Goal: Task Accomplishment & Management: Use online tool/utility

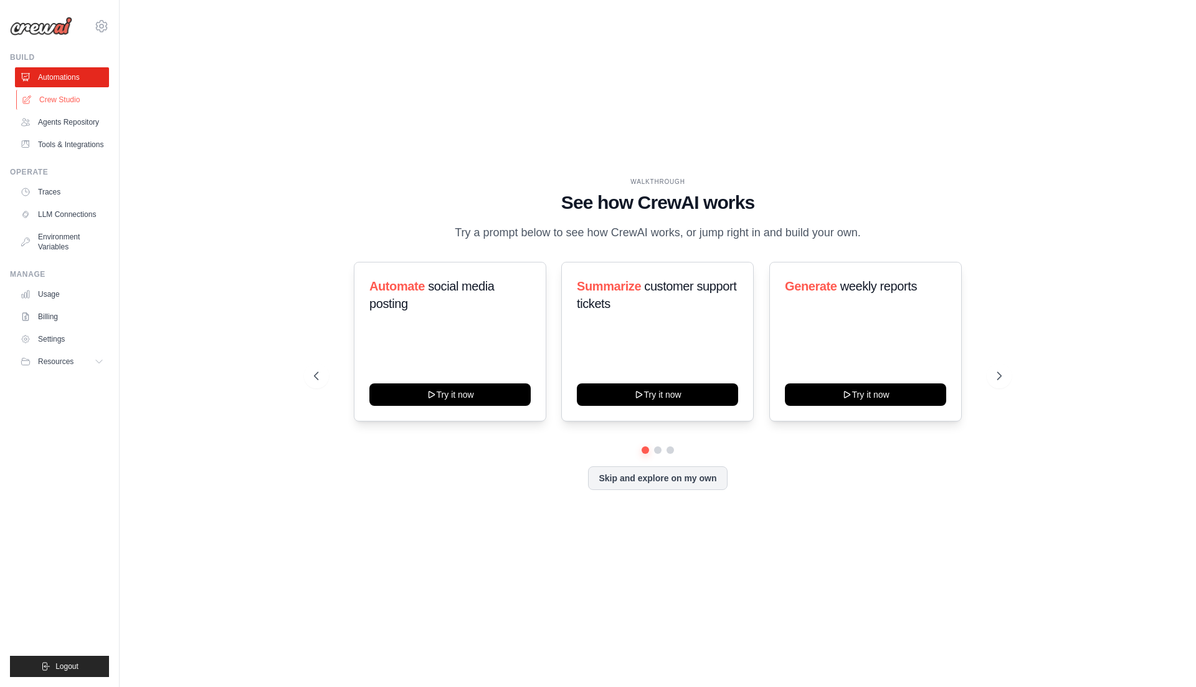
click at [61, 95] on link "Crew Studio" at bounding box center [63, 100] width 94 height 20
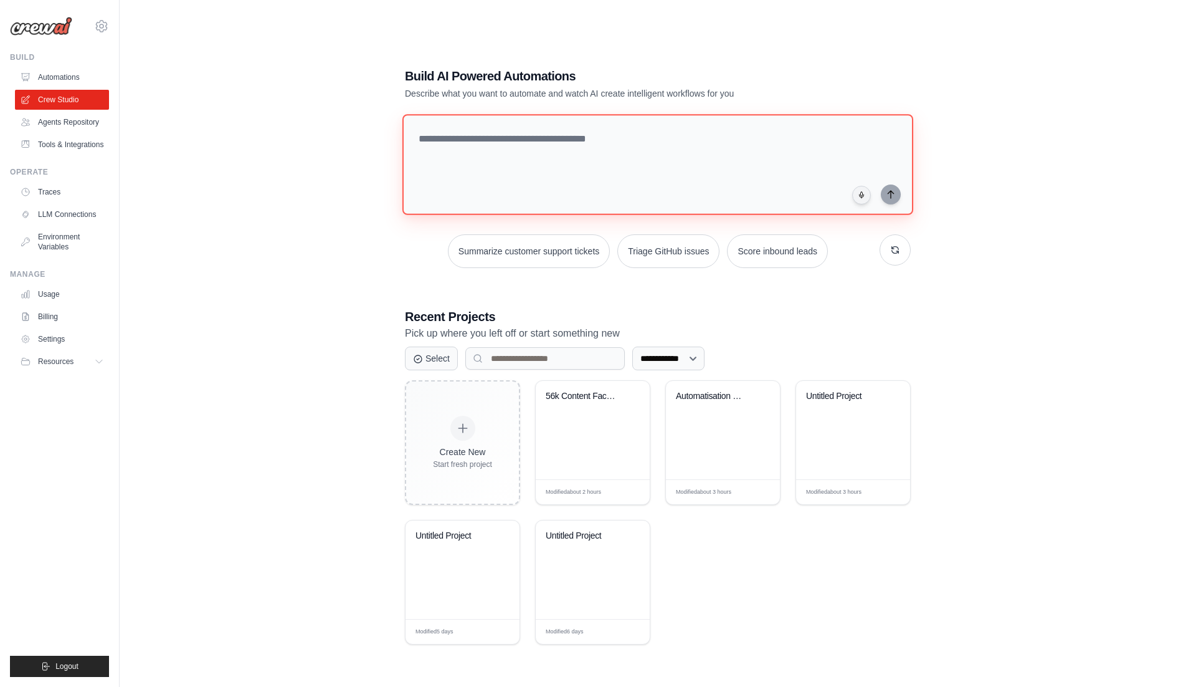
click at [514, 161] on textarea at bounding box center [657, 164] width 511 height 101
click at [823, 396] on div "Untitled Project" at bounding box center [853, 405] width 94 height 29
click at [467, 540] on div "Untitled Project" at bounding box center [463, 544] width 94 height 29
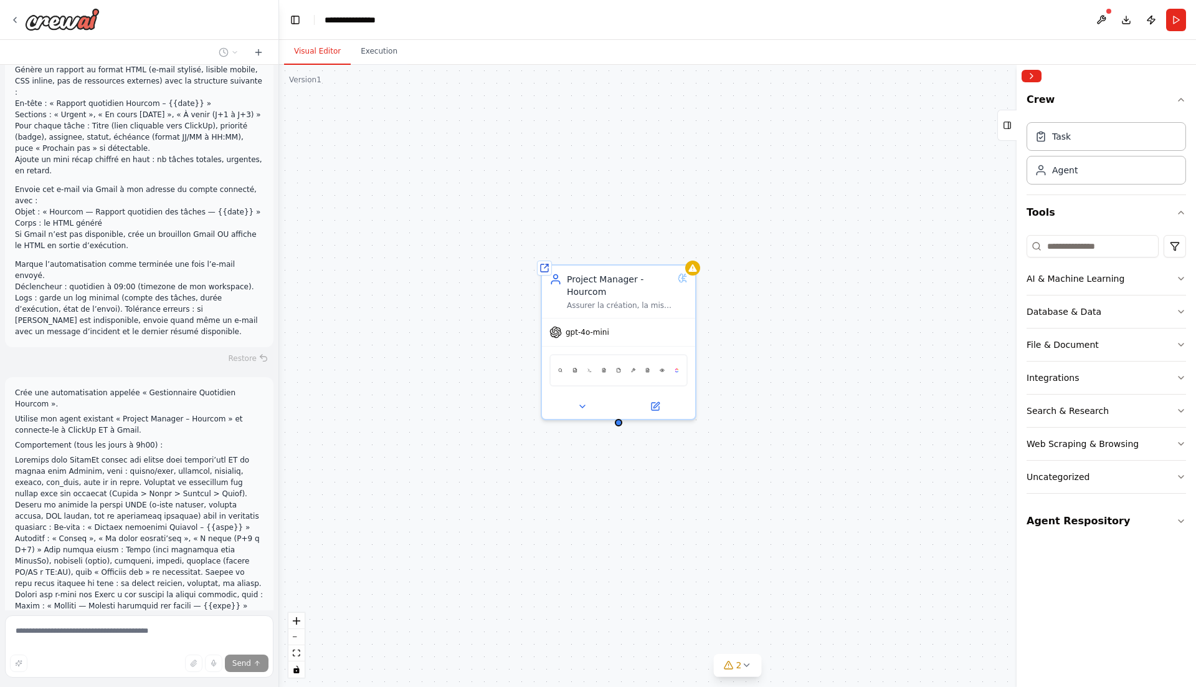
scroll to position [227, 0]
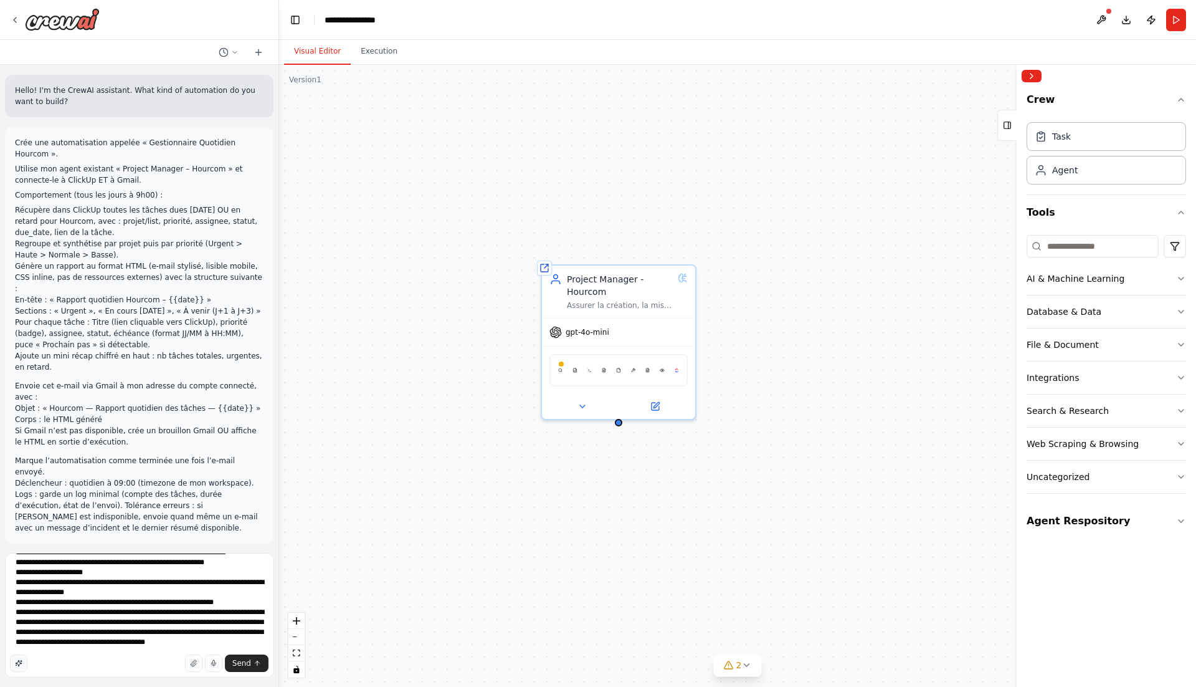
click at [18, 663] on icon "button" at bounding box center [19, 663] width 6 height 6
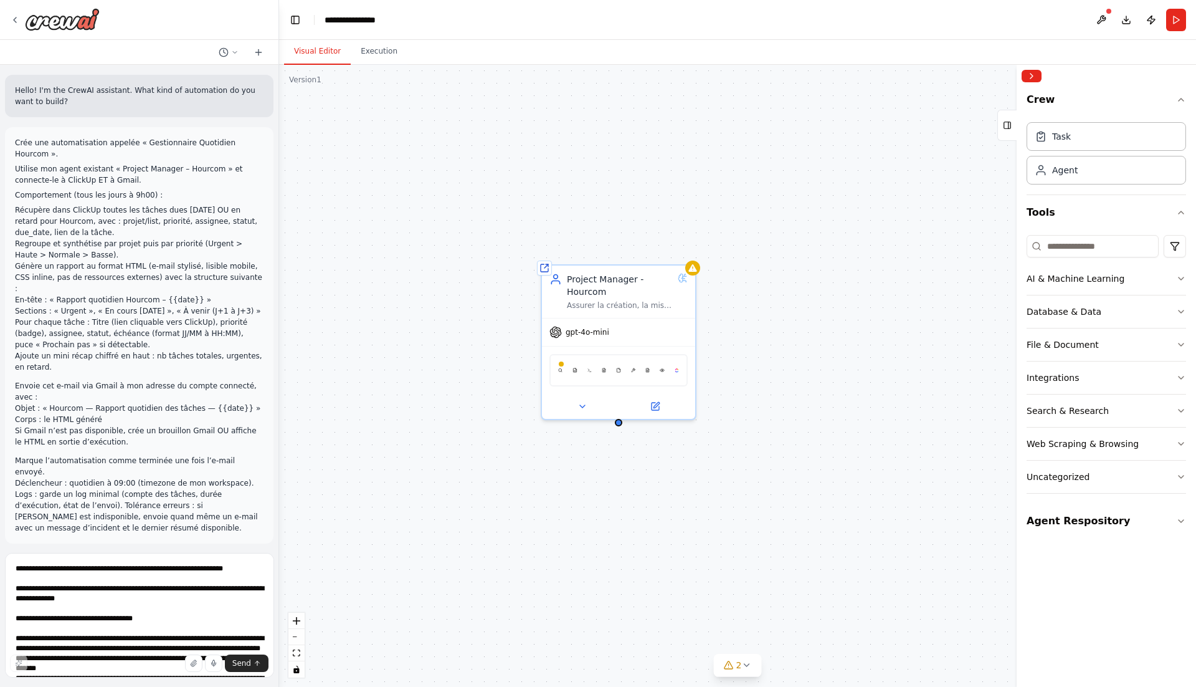
scroll to position [212, 0]
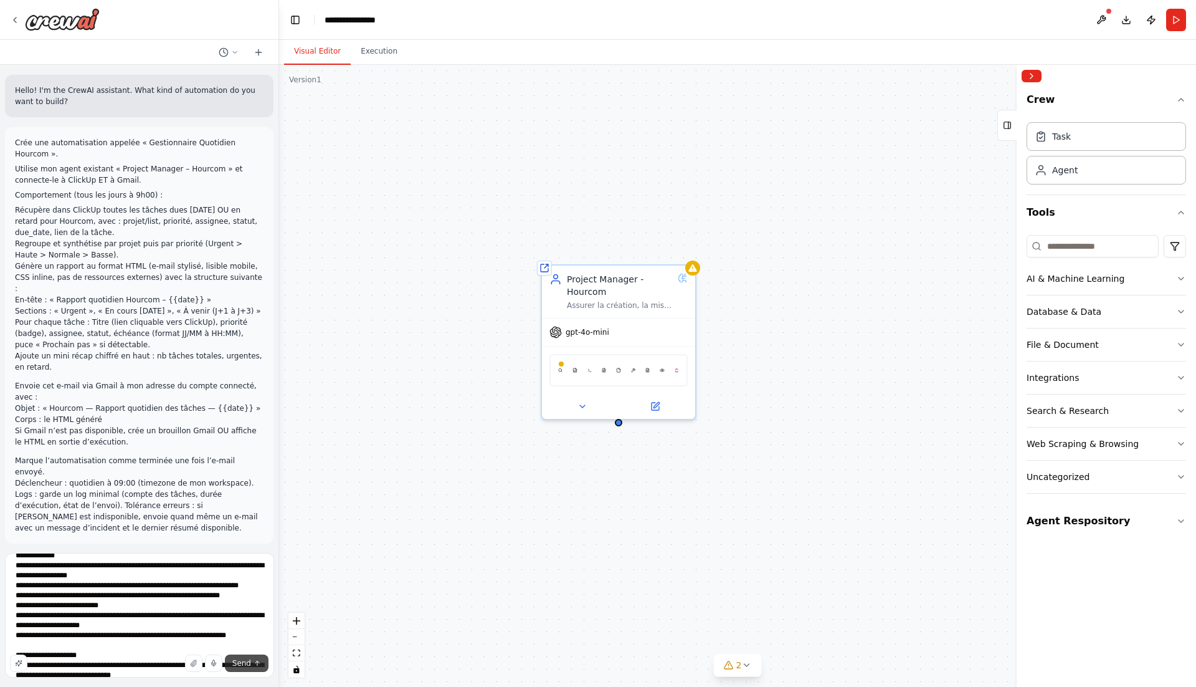
click at [242, 664] on span "Send" at bounding box center [241, 663] width 19 height 10
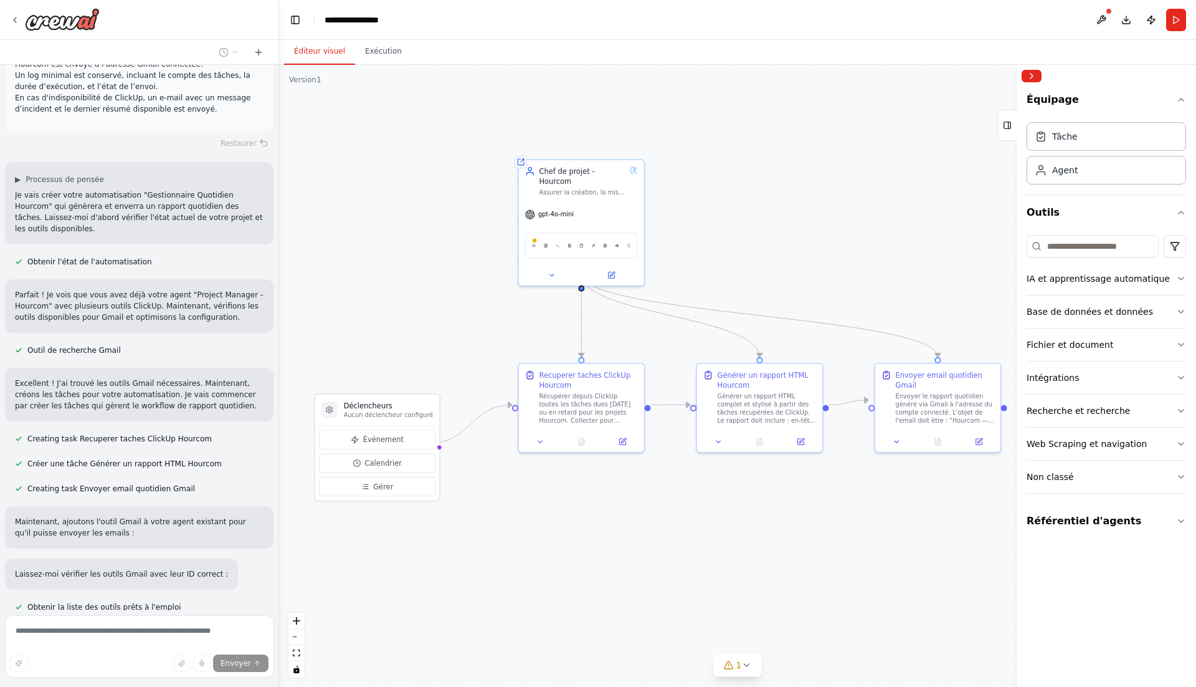
scroll to position [905, 0]
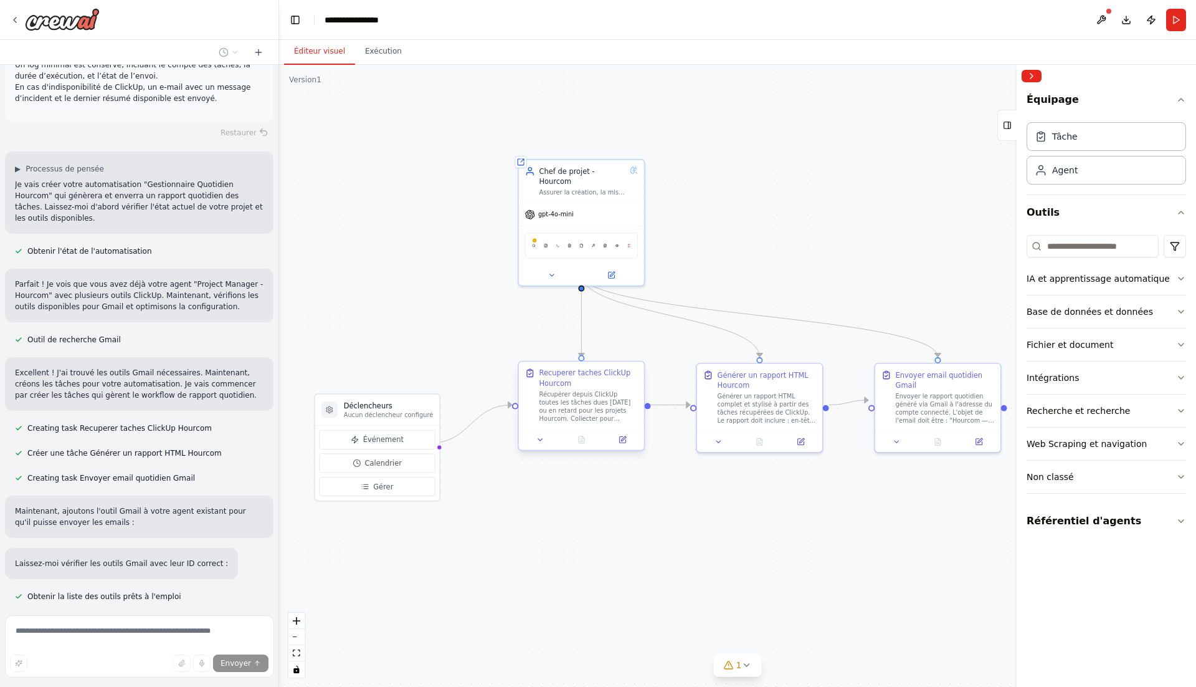
click at [592, 377] on div "Recuperer taches ClickUp Hourcom" at bounding box center [589, 378] width 99 height 21
click at [552, 308] on div ".deletable-edge-delete-btn { width: 20px; height: 20px; border: 0px solid #ffff…" at bounding box center [737, 376] width 917 height 622
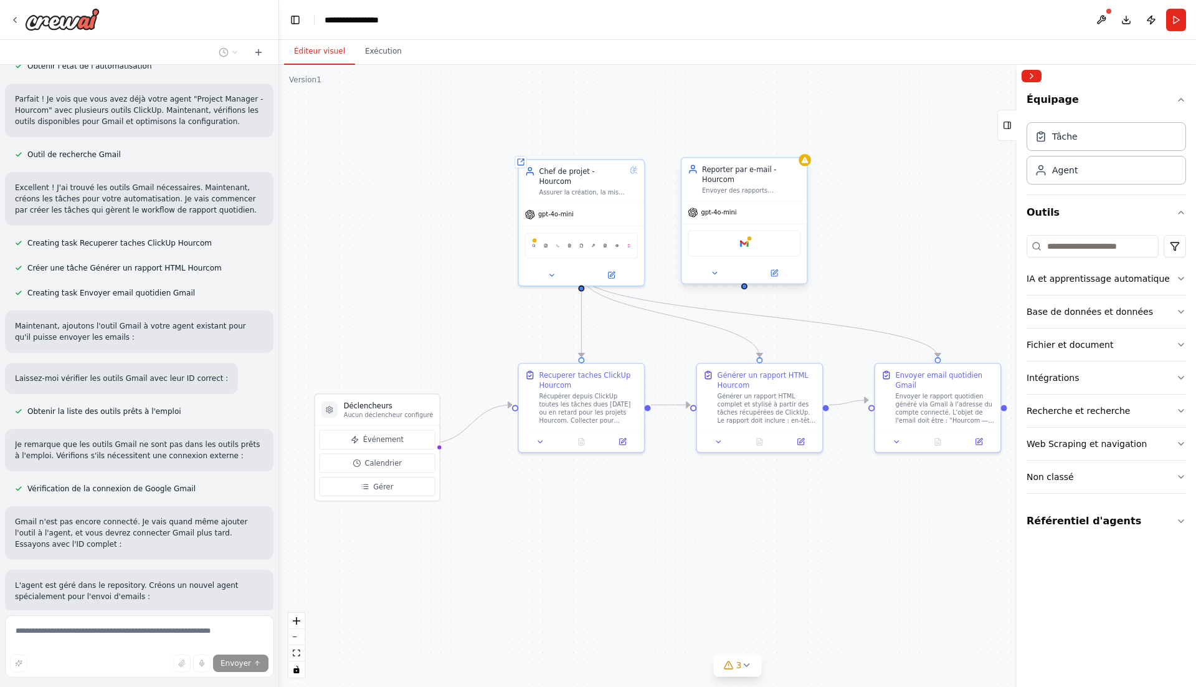
scroll to position [1092, 0]
click at [744, 237] on img at bounding box center [744, 243] width 12 height 12
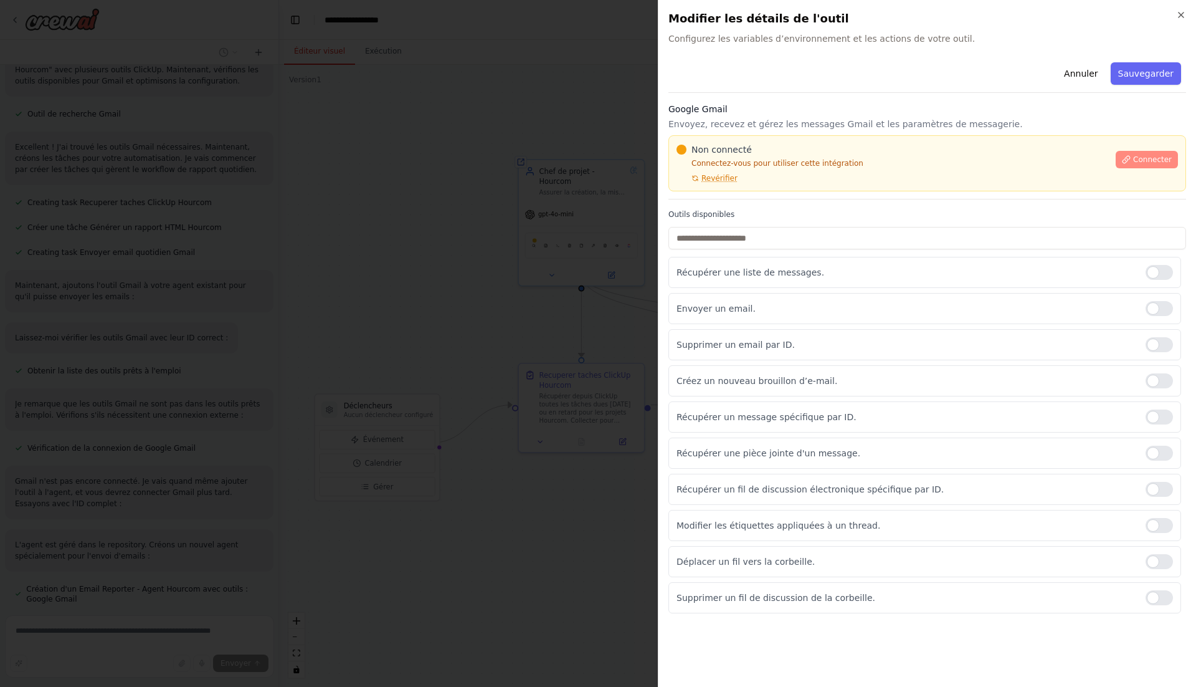
click at [1154, 155] on font "Connecter" at bounding box center [1152, 159] width 39 height 9
click at [1159, 155] on font "Connecter" at bounding box center [1152, 159] width 39 height 9
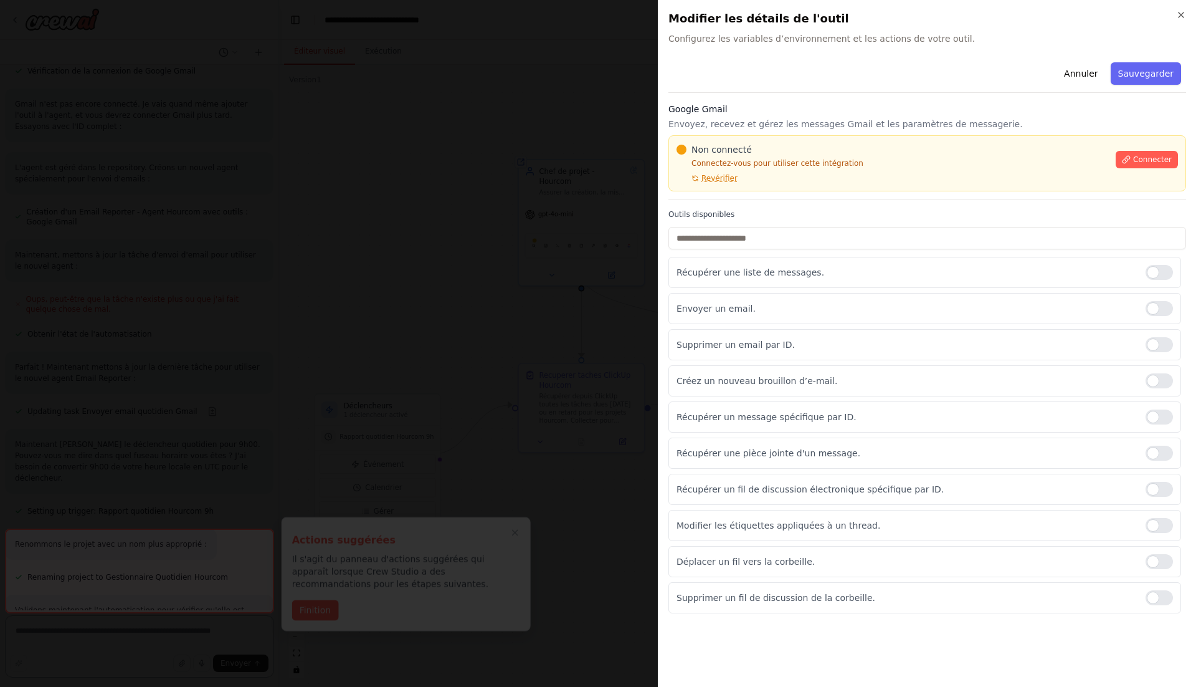
scroll to position [1529, 0]
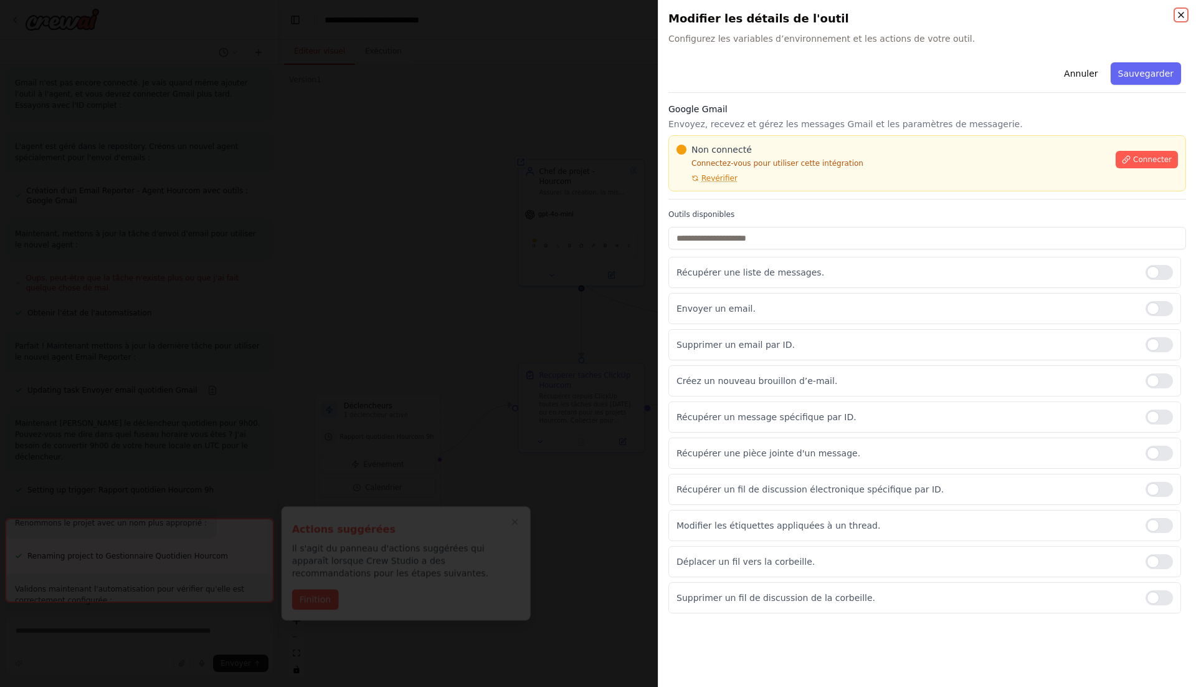
click at [1184, 10] on icon "button" at bounding box center [1181, 15] width 10 height 10
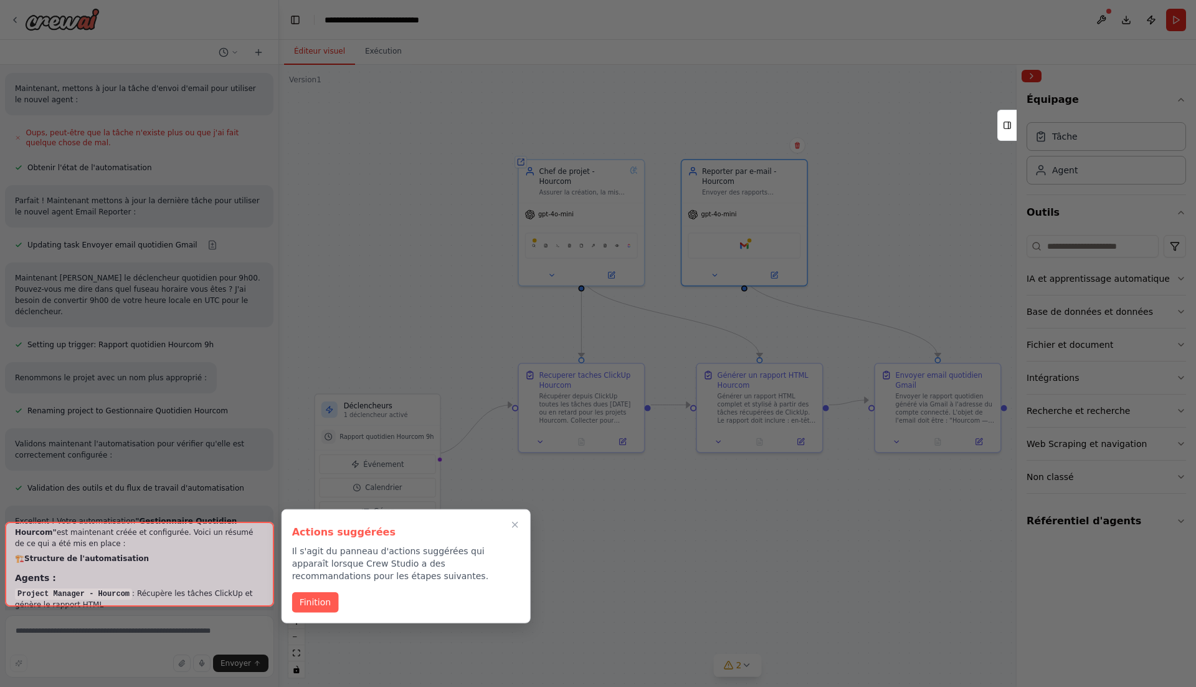
click at [181, 577] on div at bounding box center [139, 563] width 269 height 85
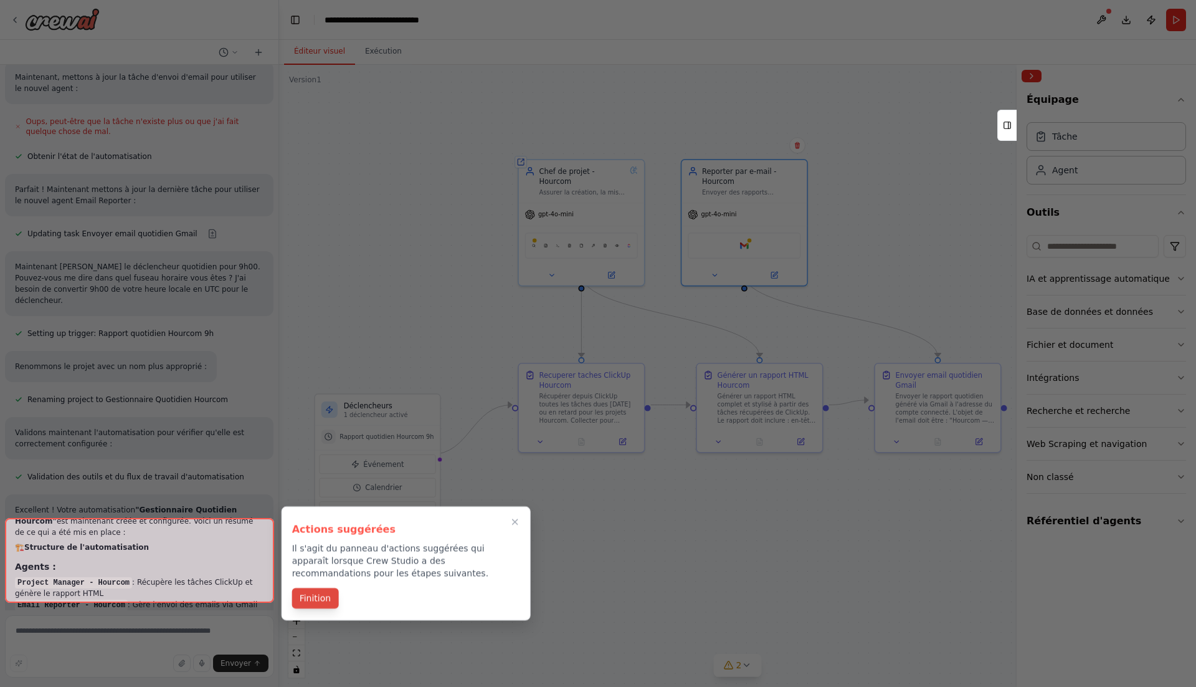
click at [330, 591] on button "Finition" at bounding box center [315, 597] width 47 height 21
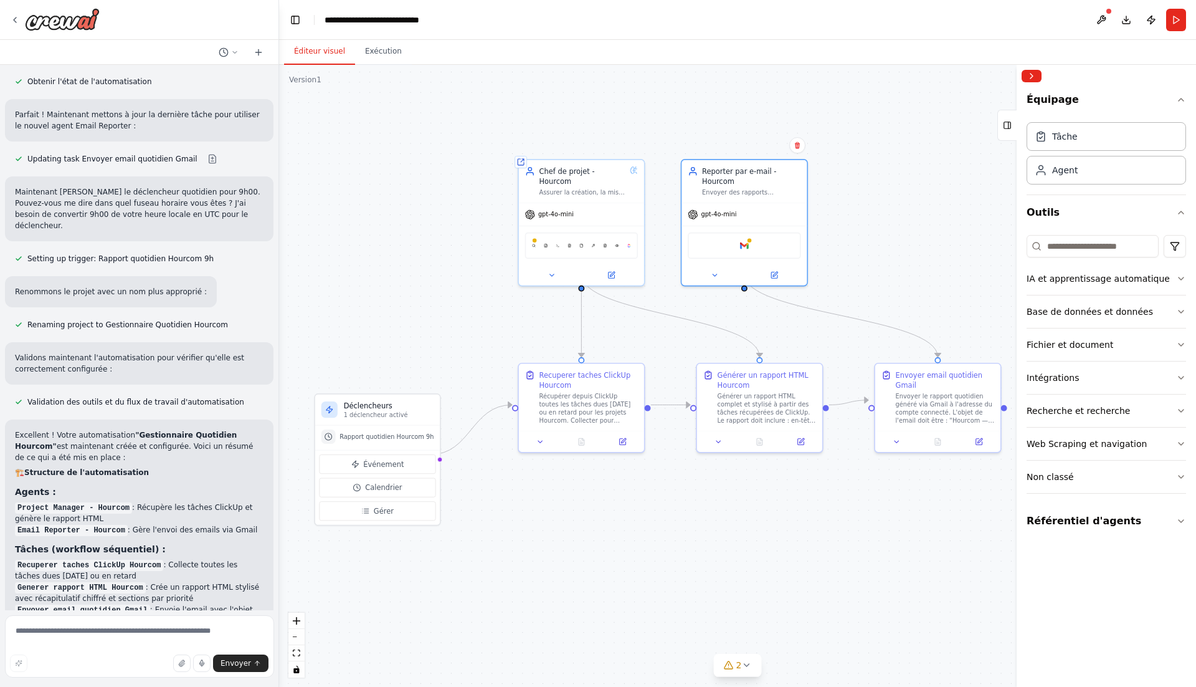
scroll to position [1777, 0]
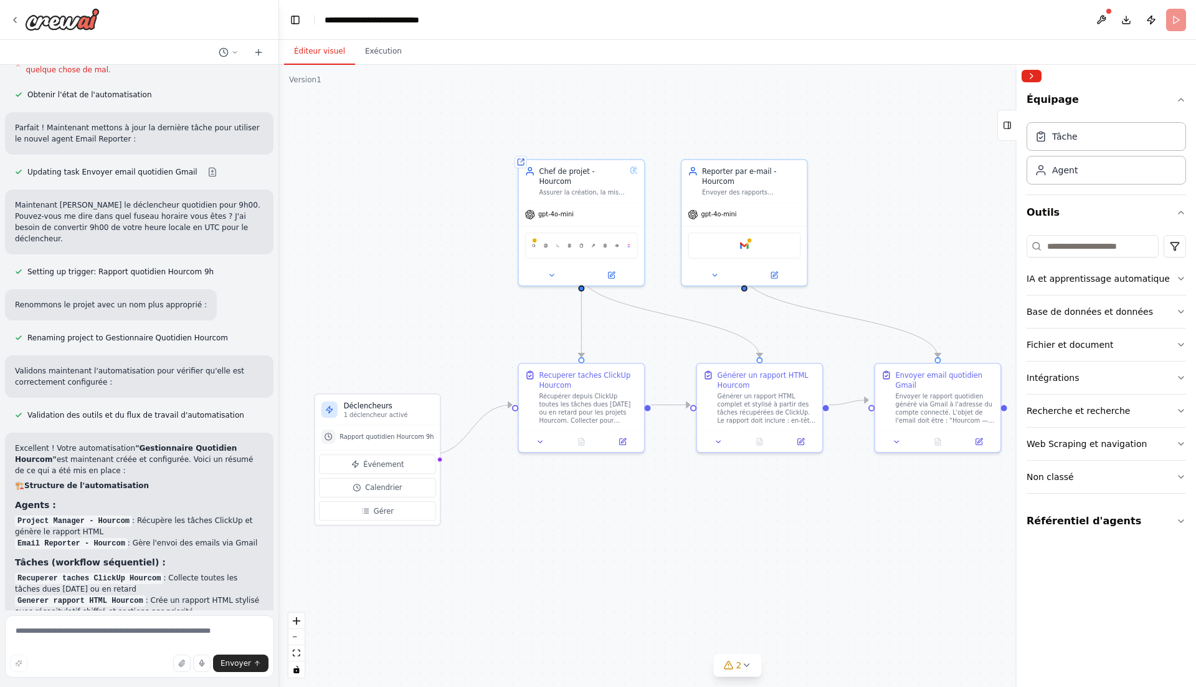
scroll to position [1757, 0]
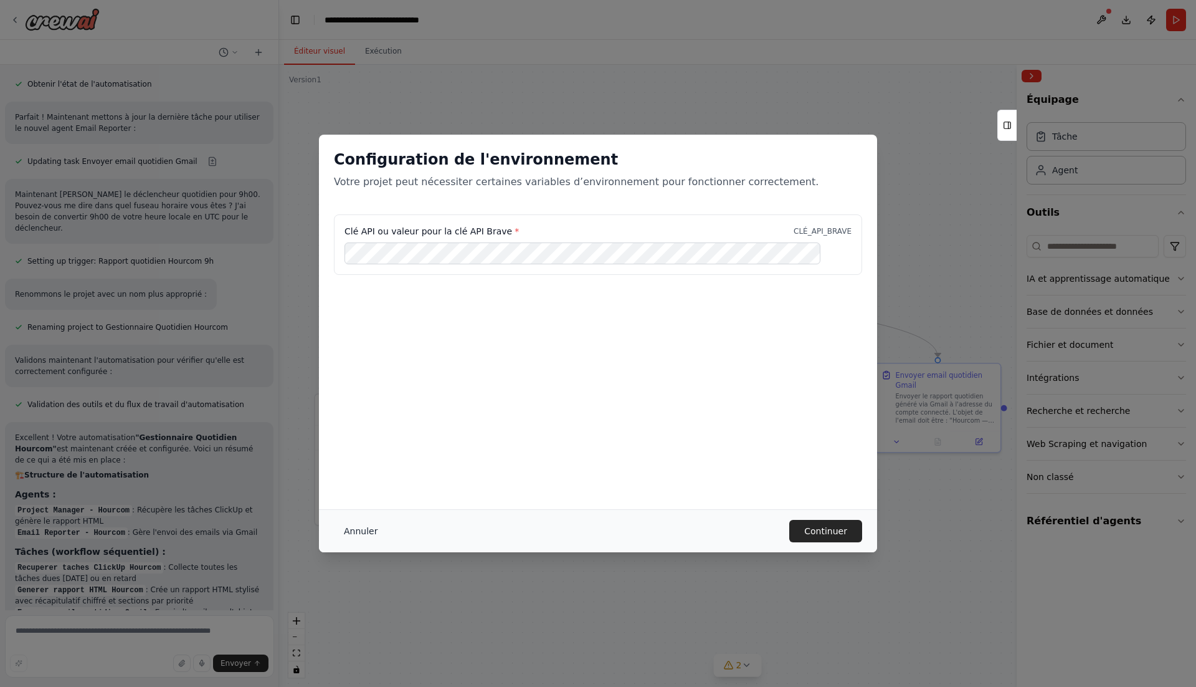
click at [378, 531] on font "Annuler" at bounding box center [361, 531] width 34 height 10
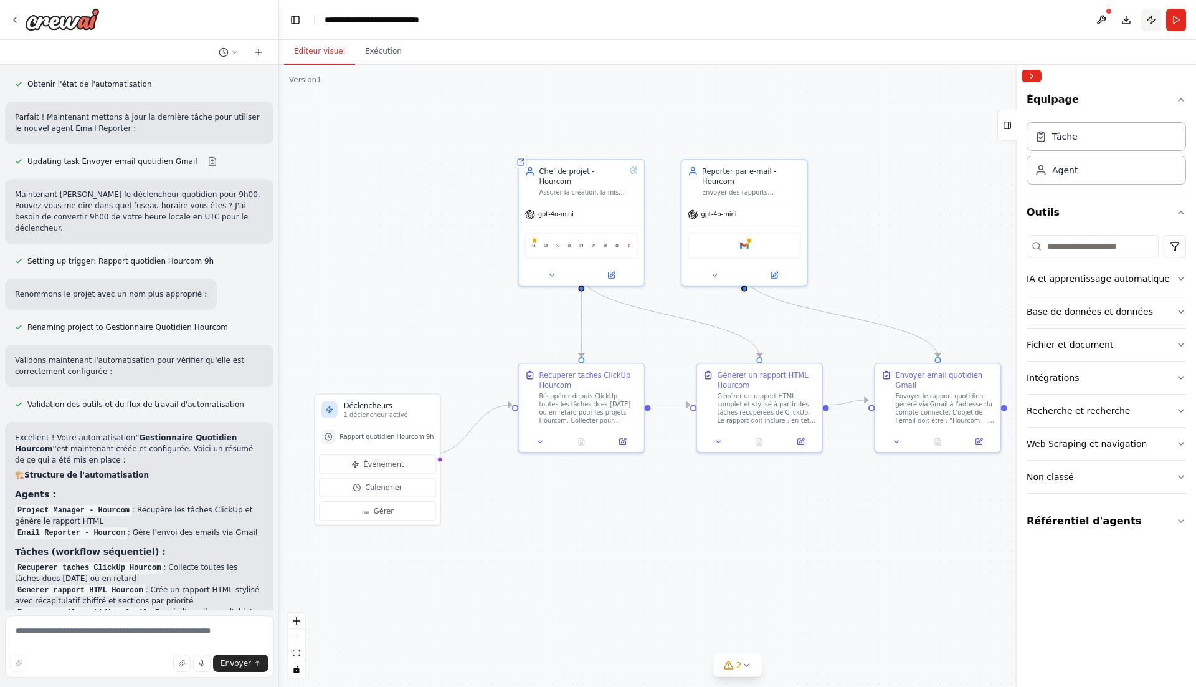
click at [1153, 15] on button "Publier" at bounding box center [1151, 20] width 20 height 22
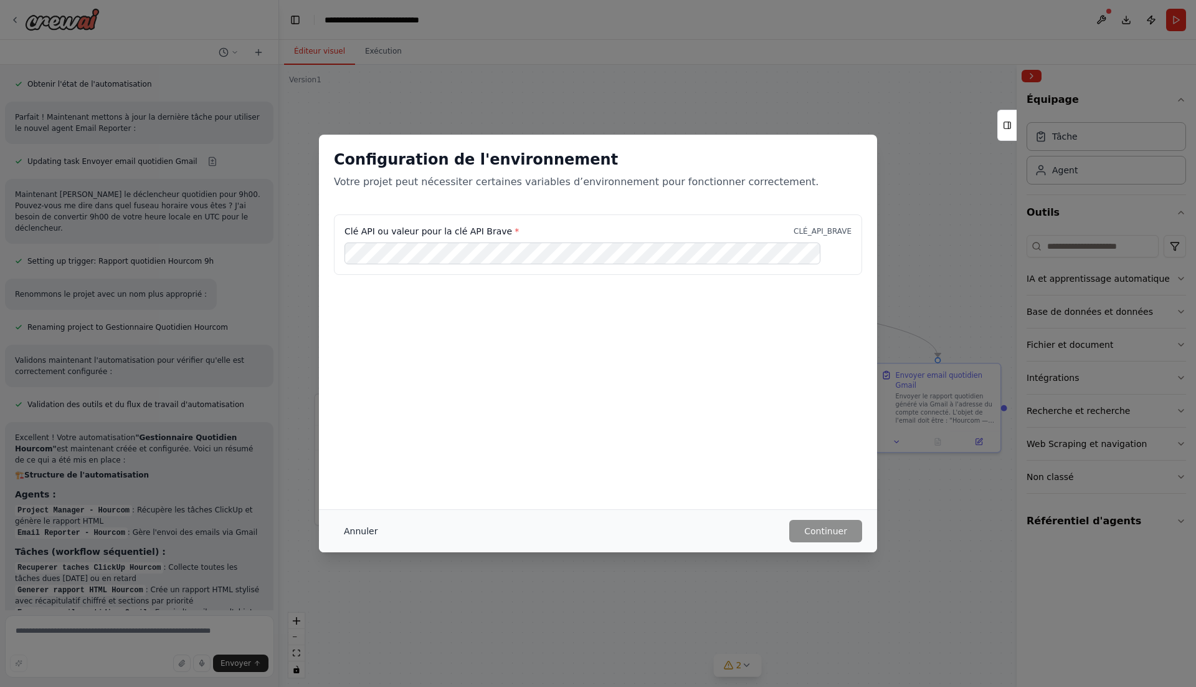
click at [374, 528] on font "Annuler" at bounding box center [361, 531] width 34 height 10
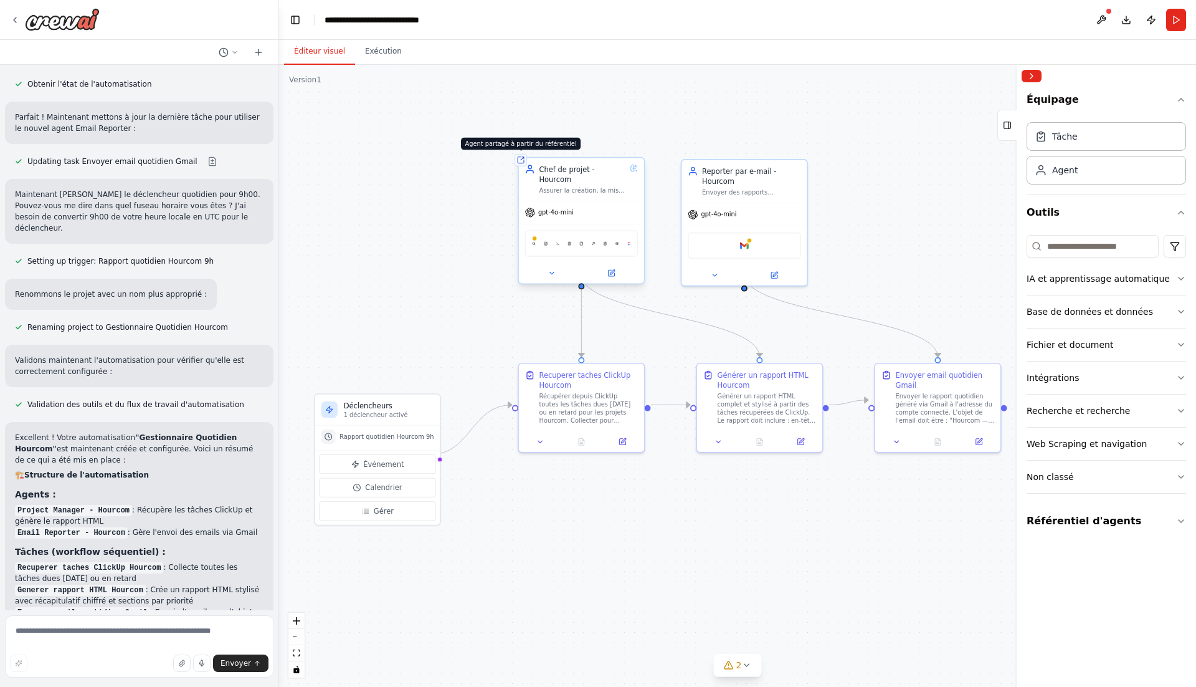
click at [520, 157] on icon at bounding box center [521, 160] width 6 height 6
click at [519, 157] on icon at bounding box center [521, 160] width 6 height 6
click at [520, 157] on icon at bounding box center [521, 160] width 6 height 6
click at [518, 157] on icon at bounding box center [521, 160] width 6 height 6
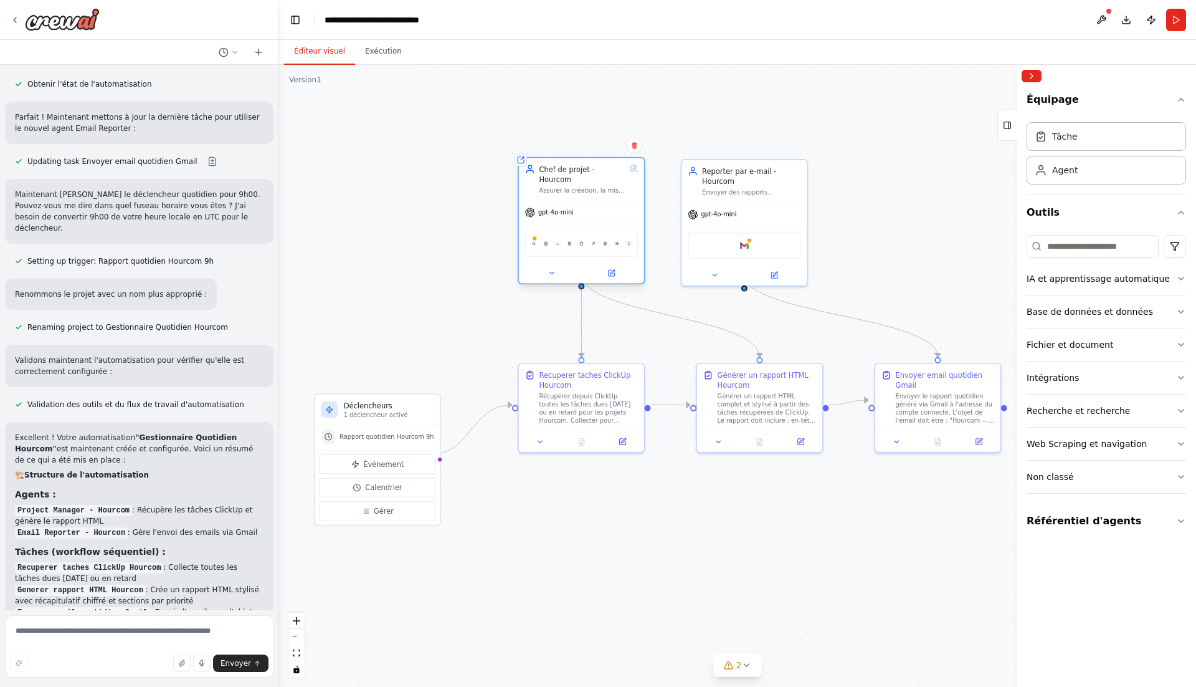
click at [536, 164] on div "Chef de projet - Hourcom Assurer la création, la mise à jour et le suivi de tou…" at bounding box center [581, 179] width 113 height 31
click at [520, 158] on icon at bounding box center [521, 160] width 6 height 6
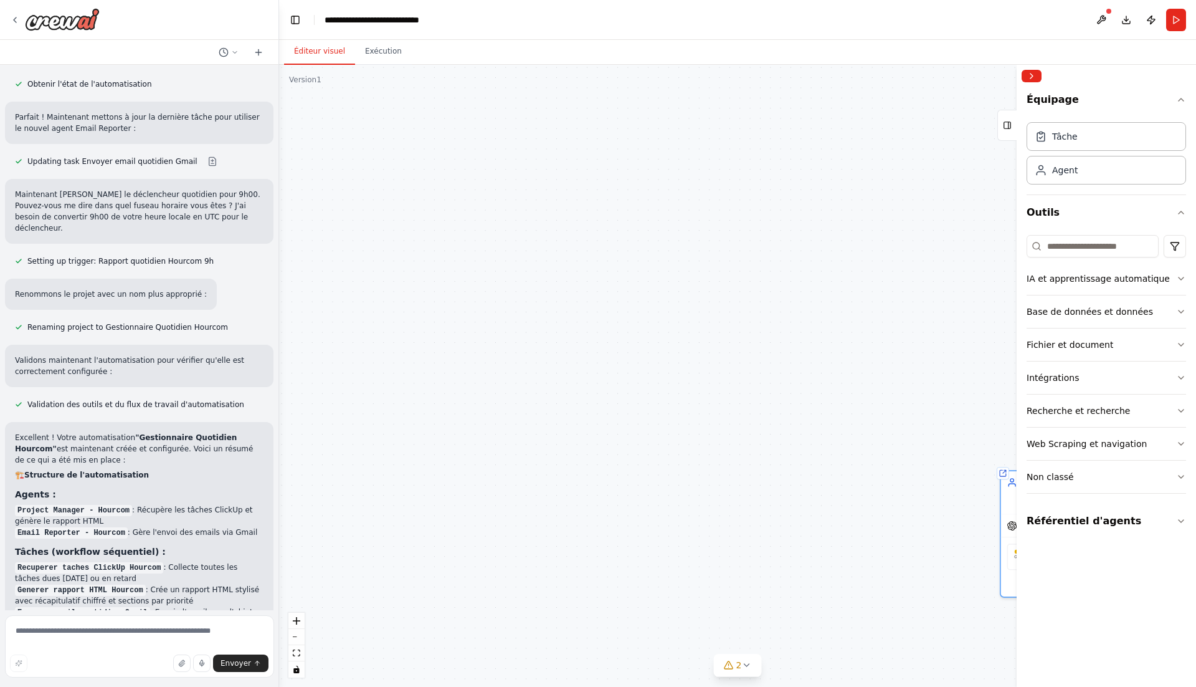
click at [603, 343] on div ".deletable-edge-delete-btn { width: 20px; height: 20px; border: 0px solid #ffff…" at bounding box center [737, 376] width 917 height 622
click at [726, 424] on div ".deletable-edge-delete-btn { width: 20px; height: 20px; border: 0px solid #ffff…" at bounding box center [737, 376] width 917 height 622
drag, startPoint x: 794, startPoint y: 476, endPoint x: 482, endPoint y: 145, distance: 455.2
click at [482, 145] on div ".deletable-edge-delete-btn { width: 20px; height: 20px; border: 0px solid #ffff…" at bounding box center [737, 376] width 917 height 622
drag, startPoint x: 695, startPoint y: 184, endPoint x: 925, endPoint y: 516, distance: 403.9
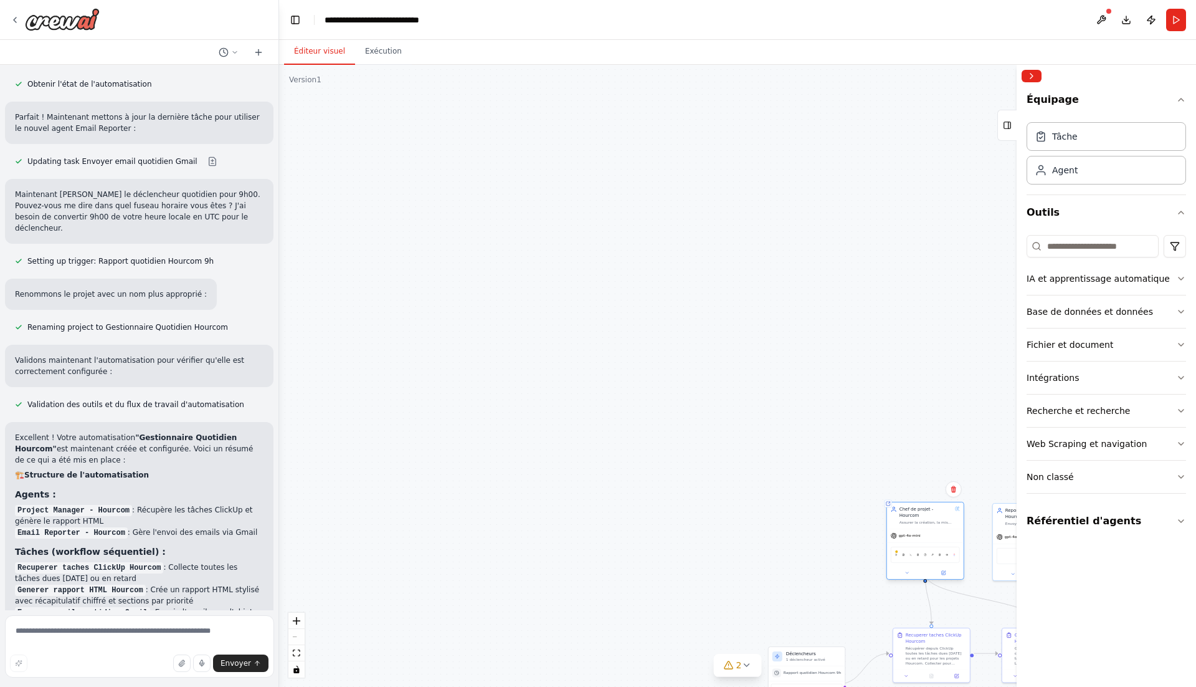
click at [925, 516] on div "Agent partagé à partir du référentiel Chef de projet - Hourcom Assurer la créat…" at bounding box center [926, 541] width 78 height 78
drag, startPoint x: 794, startPoint y: 361, endPoint x: 592, endPoint y: 336, distance: 203.4
click at [592, 336] on div ".deletable-edge-delete-btn { width: 20px; height: 20px; border: 0px solid #ffff…" at bounding box center [737, 376] width 917 height 622
click at [738, 503] on div "gpt-4o-mini" at bounding box center [730, 510] width 77 height 14
drag, startPoint x: 70, startPoint y: 20, endPoint x: 1031, endPoint y: 0, distance: 961.5
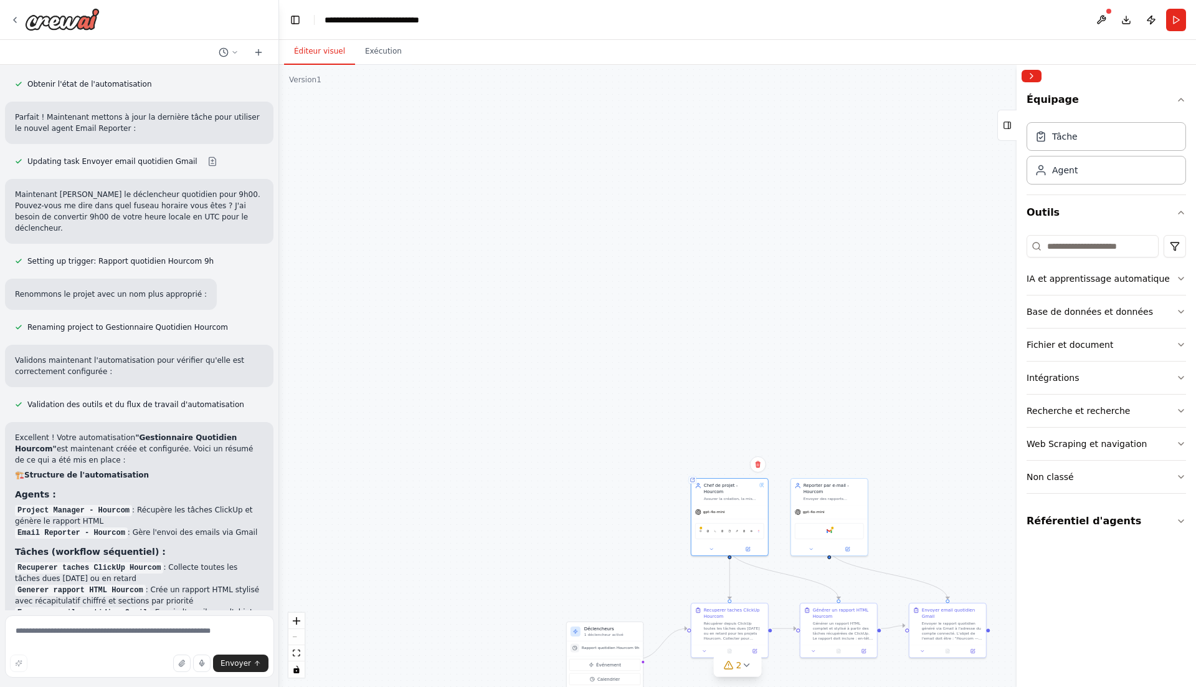
click at [0, 0] on div "Bonjour ! Je suis l'assistant CrewAI. Quel type d'automatisation souhaitez-vous…" at bounding box center [139, 343] width 279 height 687
drag, startPoint x: 14, startPoint y: 17, endPoint x: 560, endPoint y: 0, distance: 546.0
click at [0, 0] on div "Bonjour ! Je suis l'assistant CrewAI. Quel type d'automatisation souhaitez-vous…" at bounding box center [139, 343] width 279 height 687
drag, startPoint x: 849, startPoint y: 347, endPoint x: 711, endPoint y: 242, distance: 173.3
click at [711, 242] on div ".deletable-edge-delete-btn { width: 20px; height: 20px; border: 0px solid #ffff…" at bounding box center [737, 376] width 917 height 622
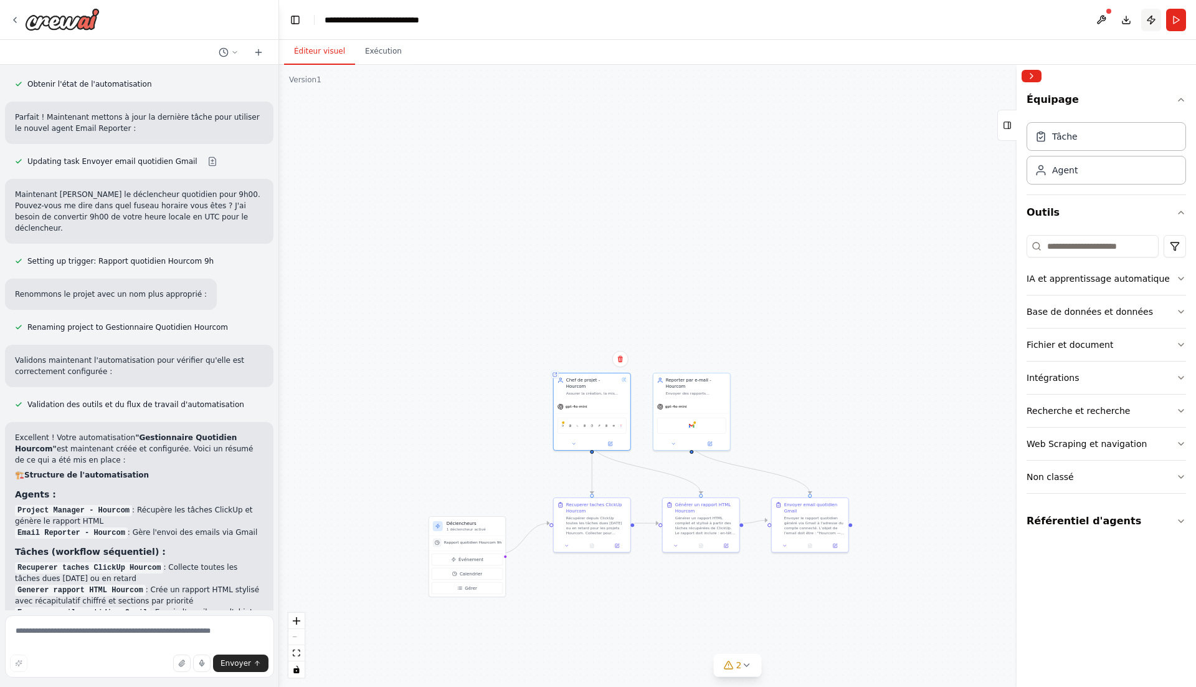
click at [1154, 14] on button "Publier" at bounding box center [1151, 20] width 20 height 22
drag, startPoint x: 773, startPoint y: 331, endPoint x: 758, endPoint y: 249, distance: 83.6
click at [758, 249] on div ".deletable-edge-delete-btn { width: 20px; height: 20px; border: 0px solid #ffff…" at bounding box center [737, 376] width 917 height 622
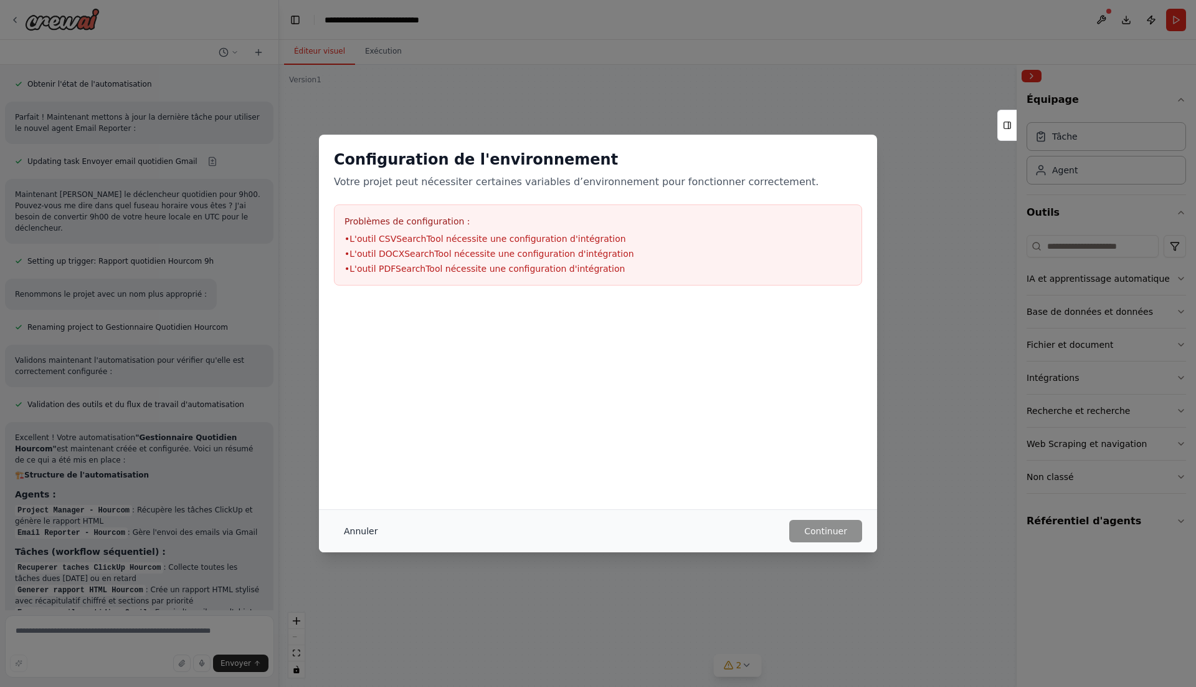
click at [376, 527] on font "Annuler" at bounding box center [361, 531] width 34 height 10
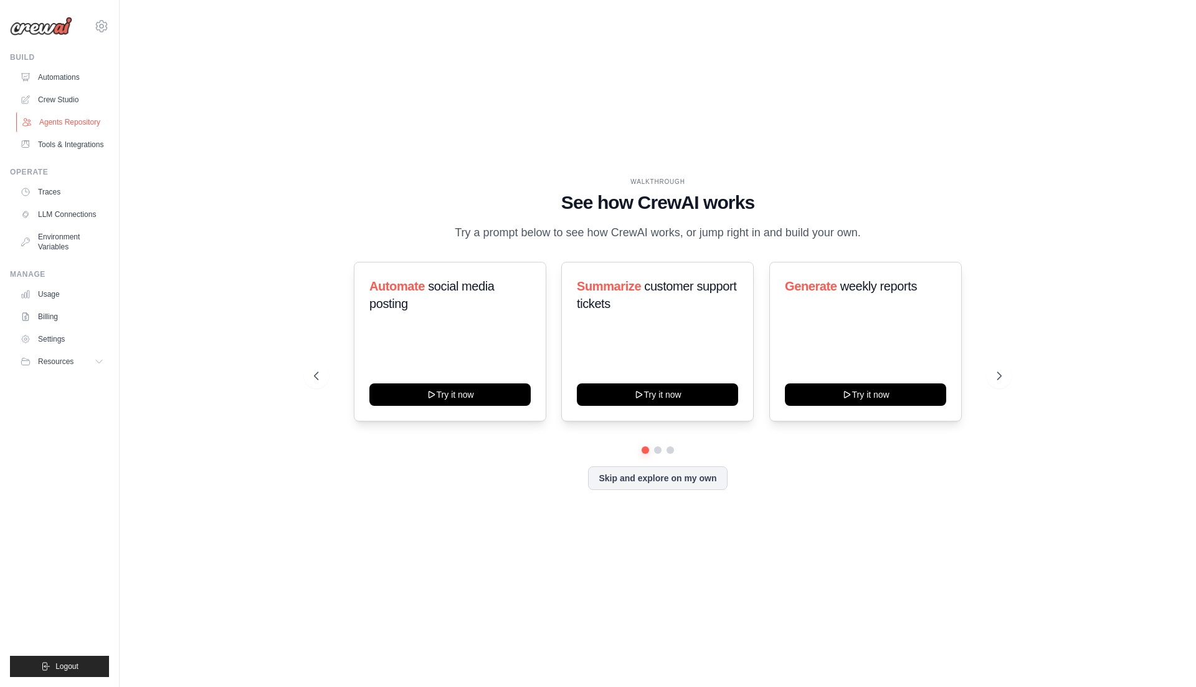
click at [60, 117] on link "Agents Repository" at bounding box center [63, 122] width 94 height 20
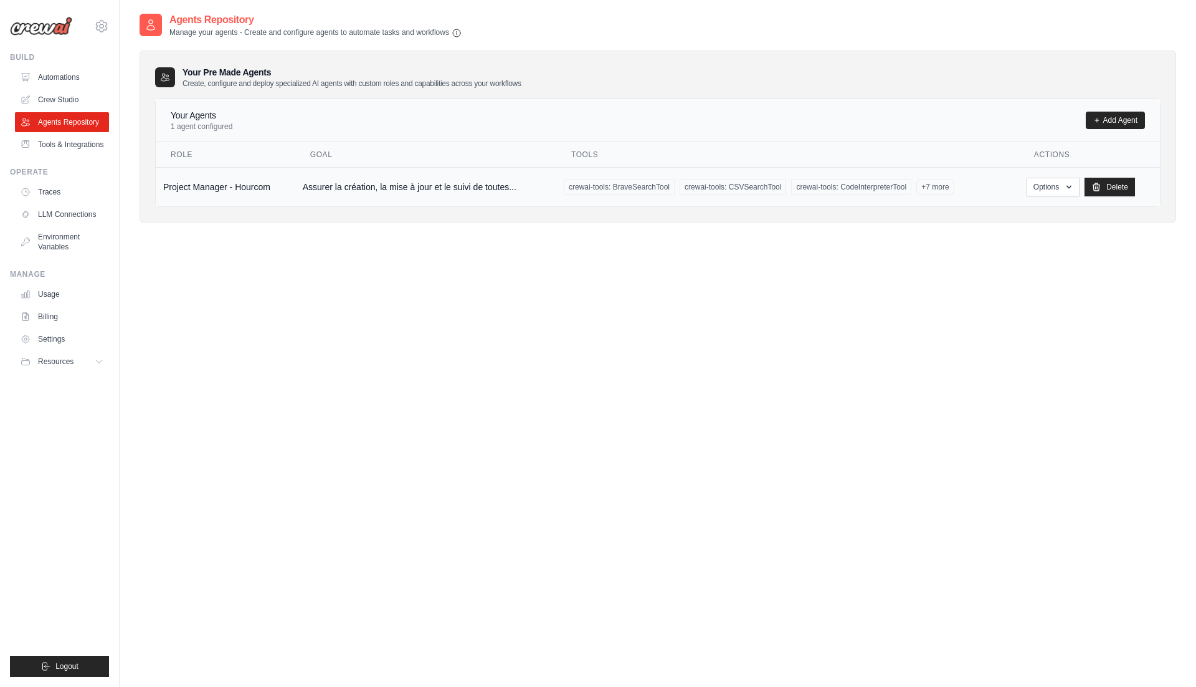
click at [983, 179] on div "crewai-tools: BraveSearchTool crewai-tools: CSVSearchTool crewai-tools: CodeInt…" at bounding box center [788, 186] width 448 height 15
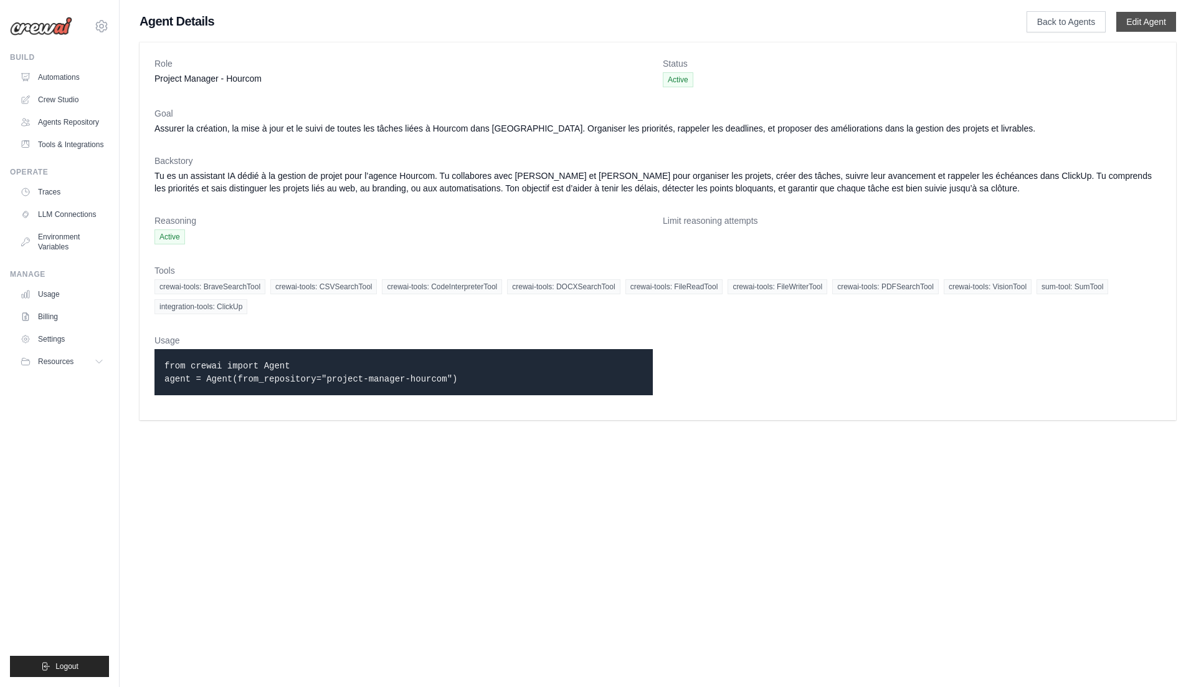
click at [1147, 26] on link "Edit Agent" at bounding box center [1146, 22] width 60 height 20
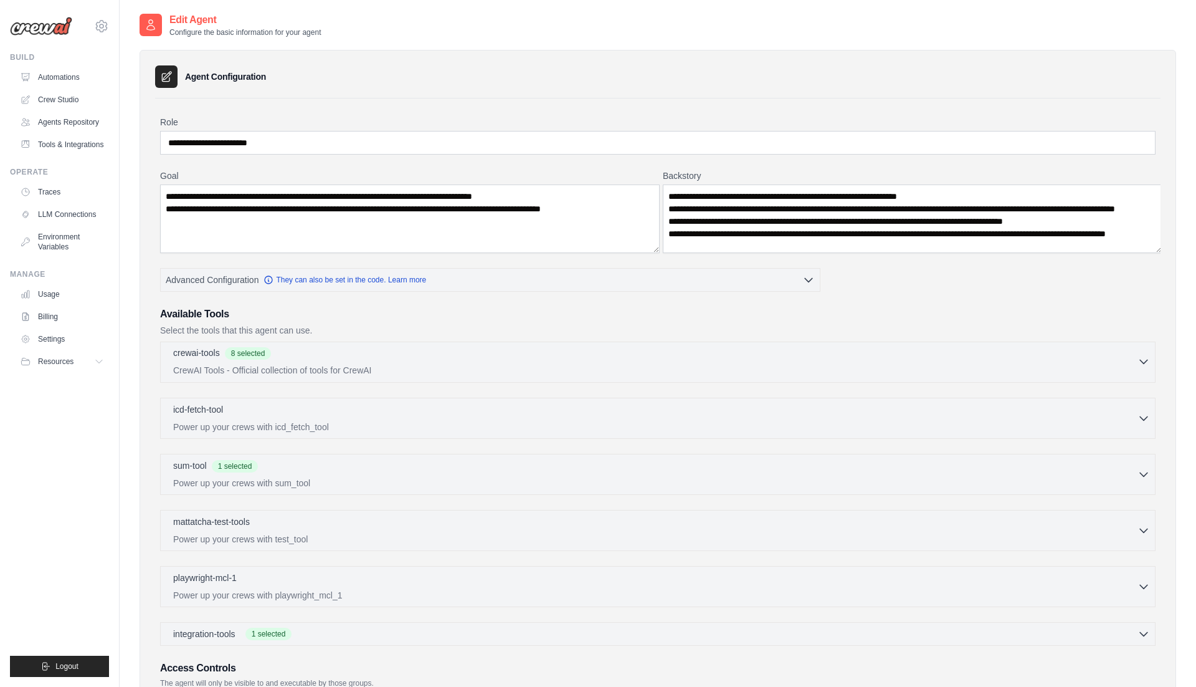
click at [766, 364] on p "CrewAI Tools - Official collection of tools for CrewAI" at bounding box center [655, 370] width 964 height 12
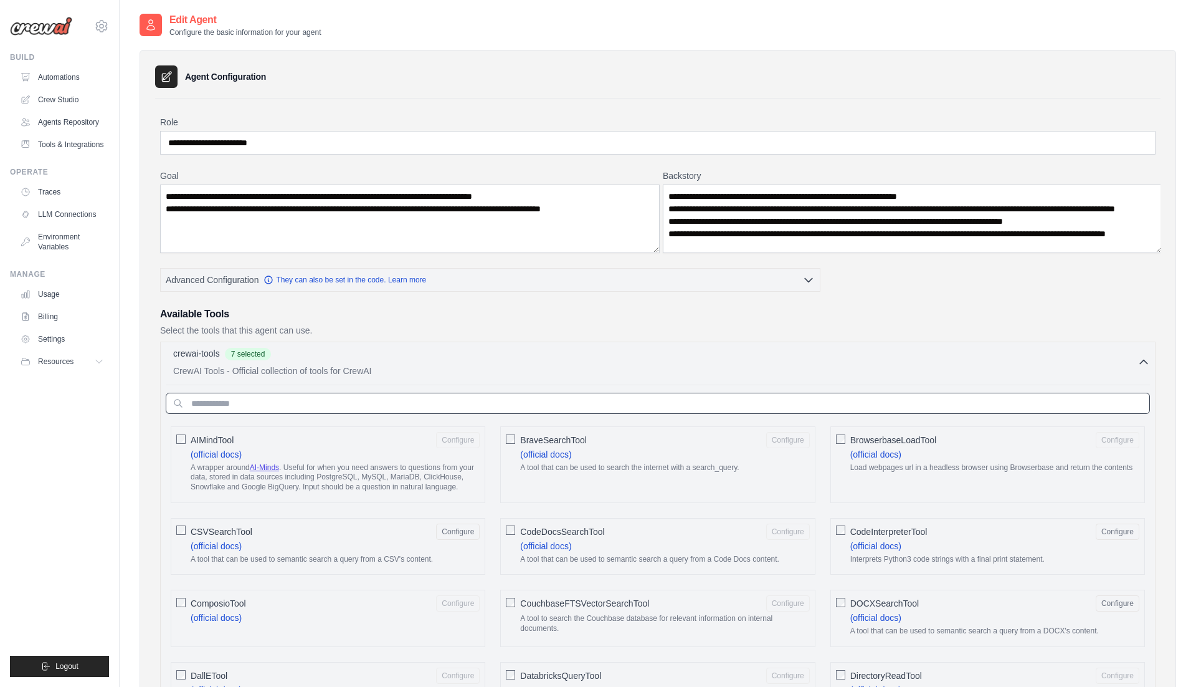
click at [532, 392] on input "text" at bounding box center [658, 402] width 984 height 21
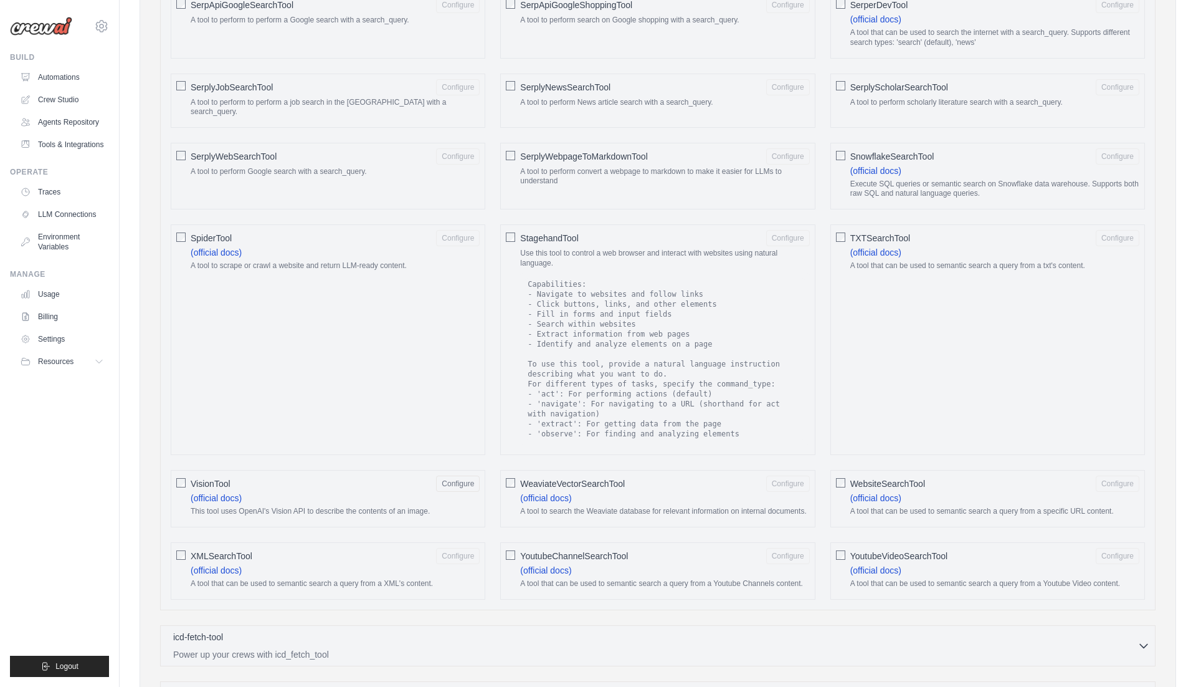
scroll to position [1731, 0]
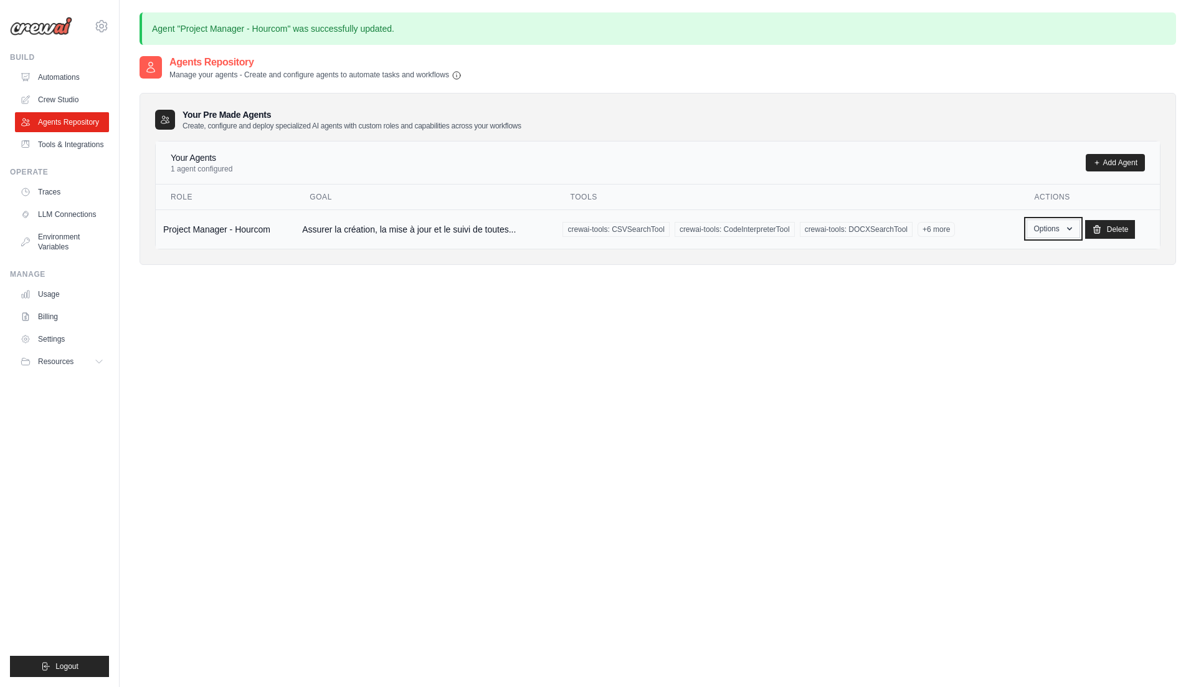
click at [1061, 219] on button "Options" at bounding box center [1053, 228] width 53 height 19
click at [1024, 269] on link "Edit" at bounding box center [1036, 280] width 90 height 22
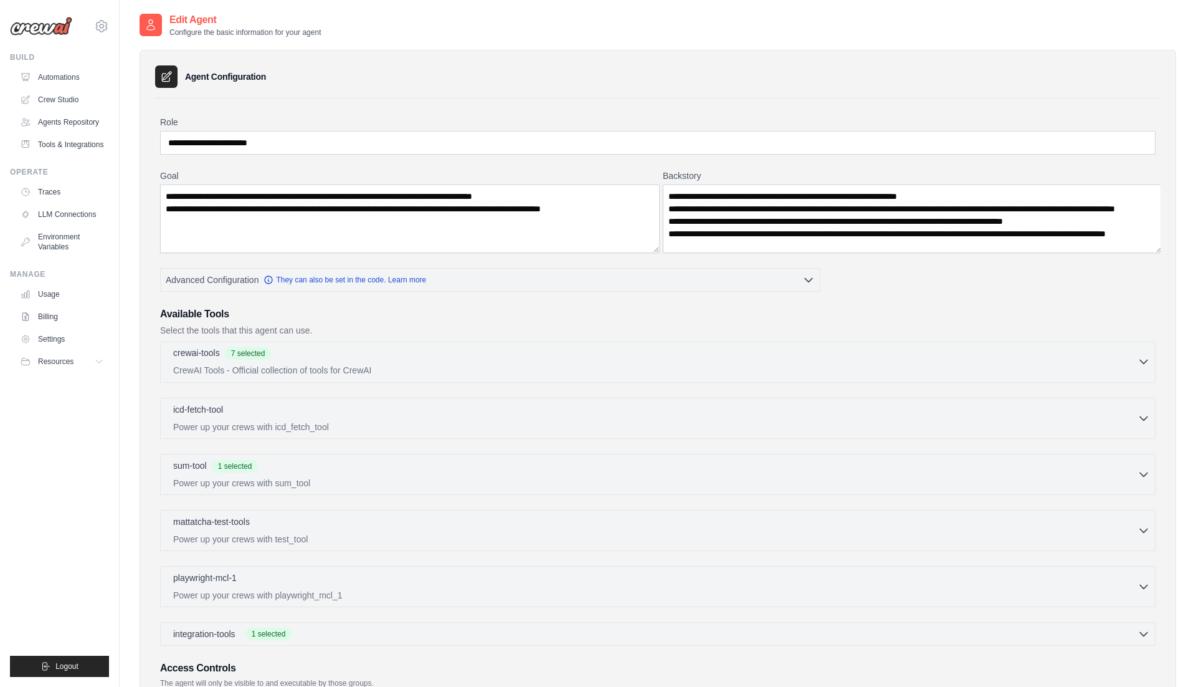
click at [368, 346] on div "crewai-tools 7 selected CrewAI Tools - Official collection of tools for CrewAI" at bounding box center [655, 361] width 964 height 30
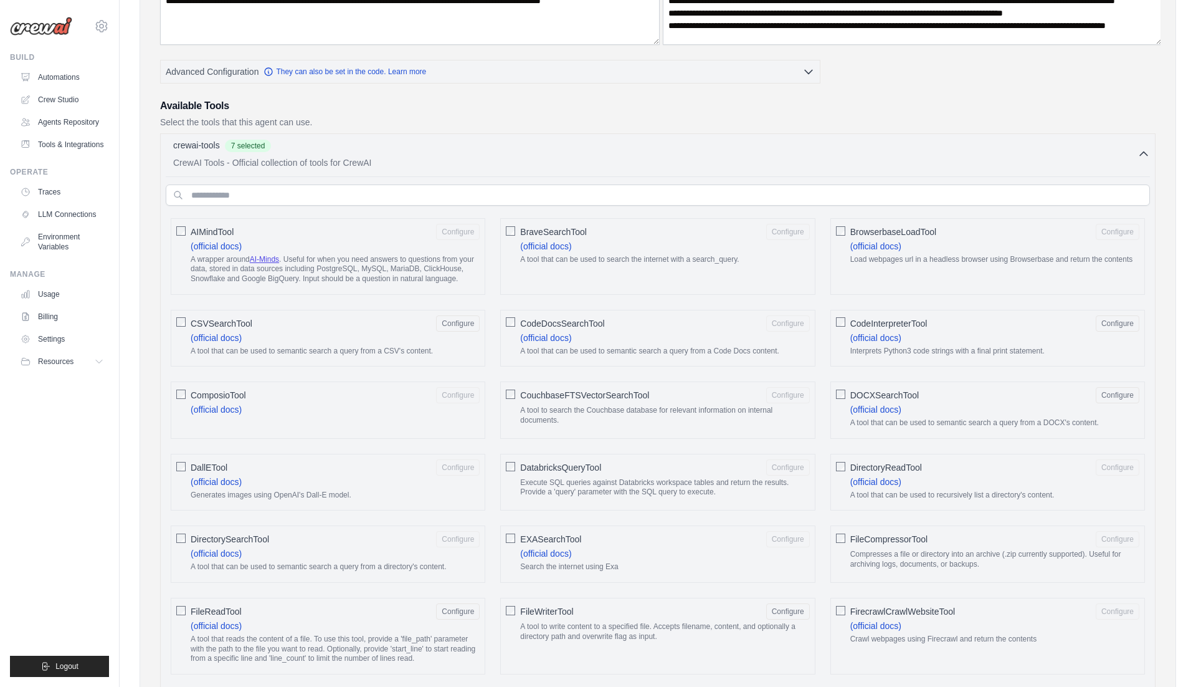
scroll to position [209, 0]
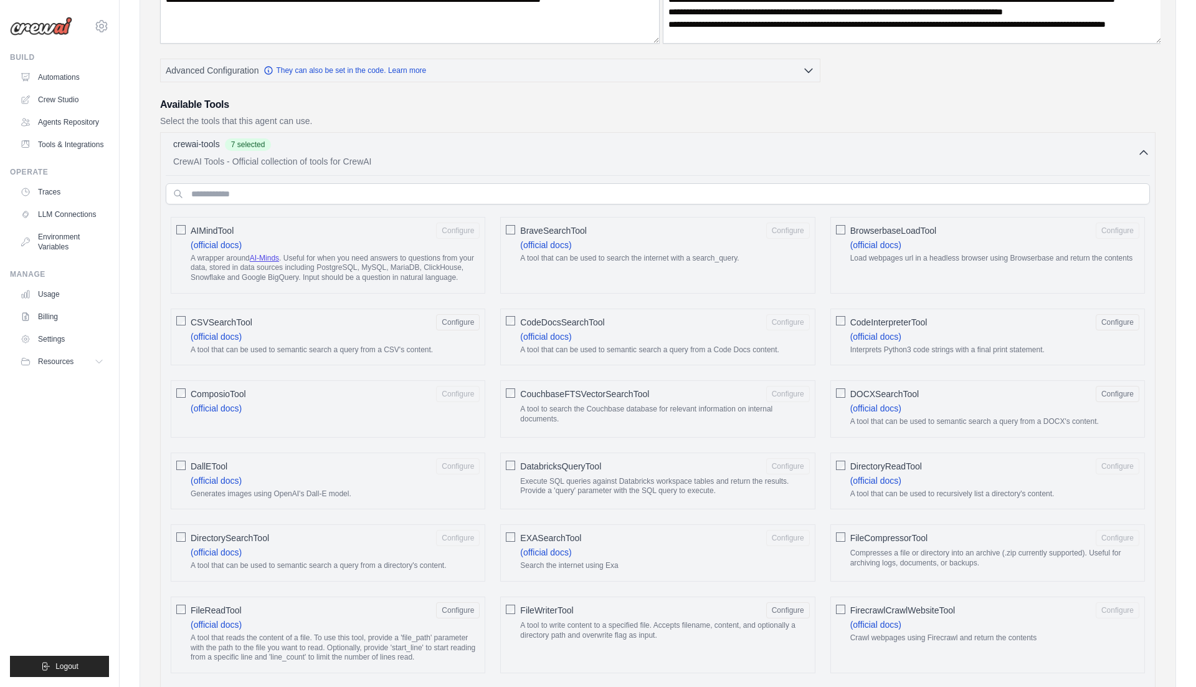
click at [209, 316] on span "CSVSearchTool" at bounding box center [222, 322] width 62 height 12
click at [214, 316] on span "CSVSearchTool" at bounding box center [222, 322] width 62 height 12
click at [456, 313] on button "Configure" at bounding box center [458, 321] width 44 height 16
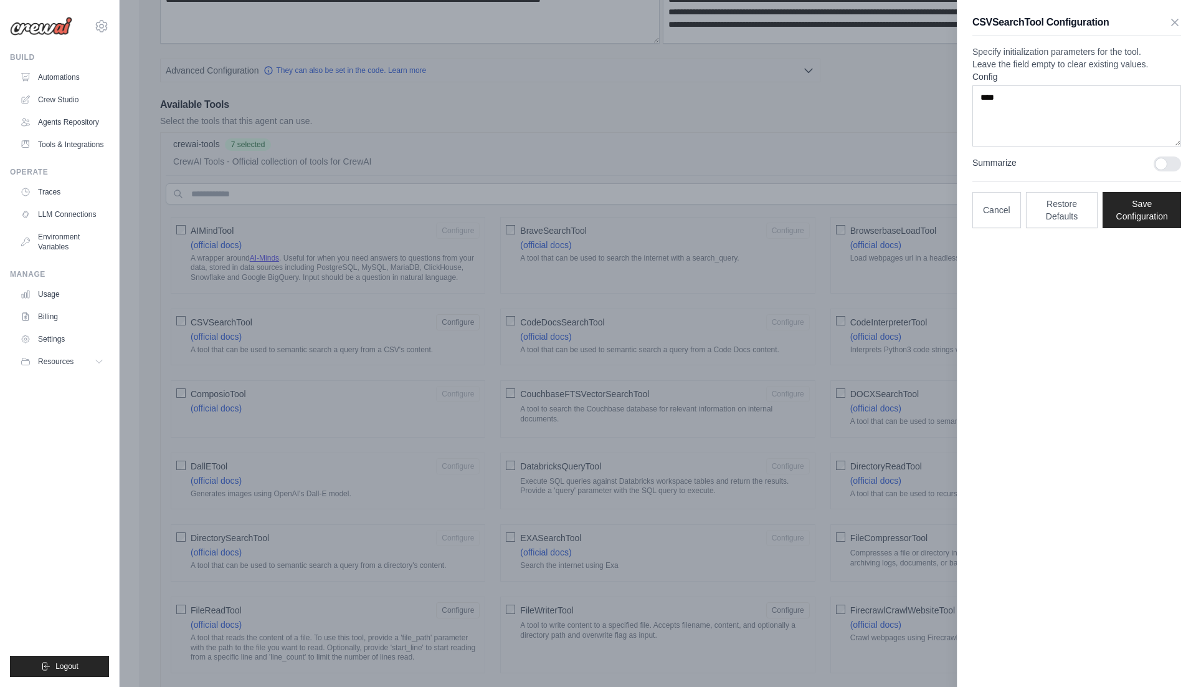
click at [412, 295] on div at bounding box center [598, 343] width 1196 height 687
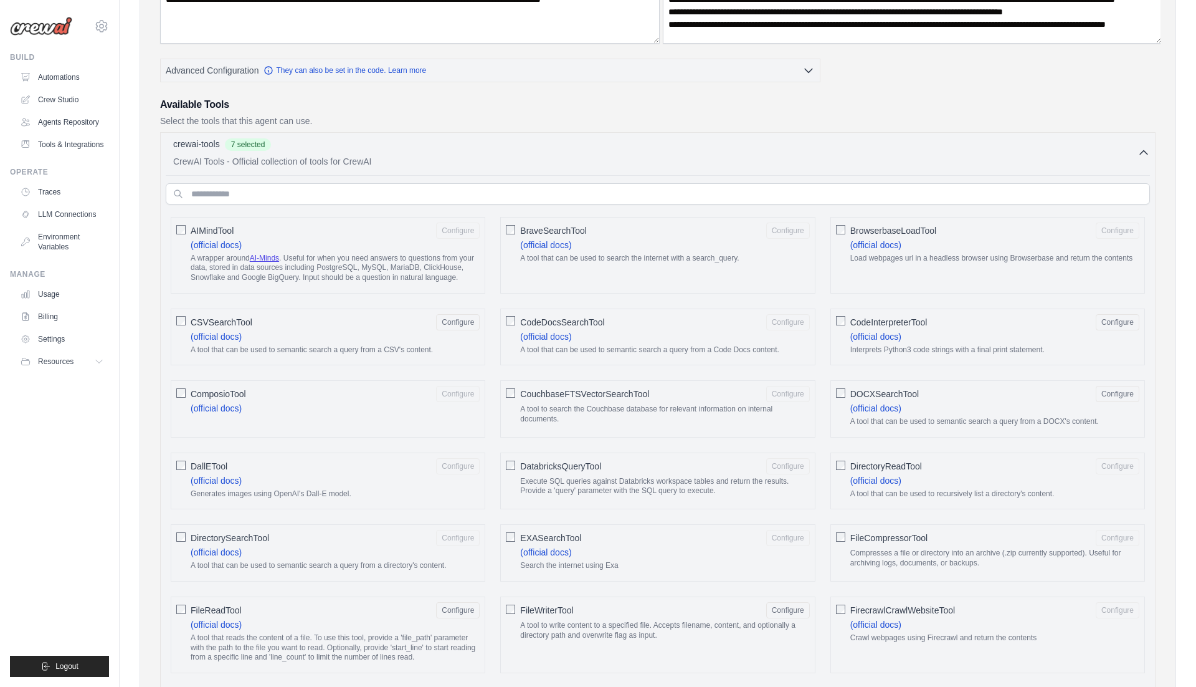
click at [209, 316] on span "CSVSearchTool" at bounding box center [222, 322] width 62 height 12
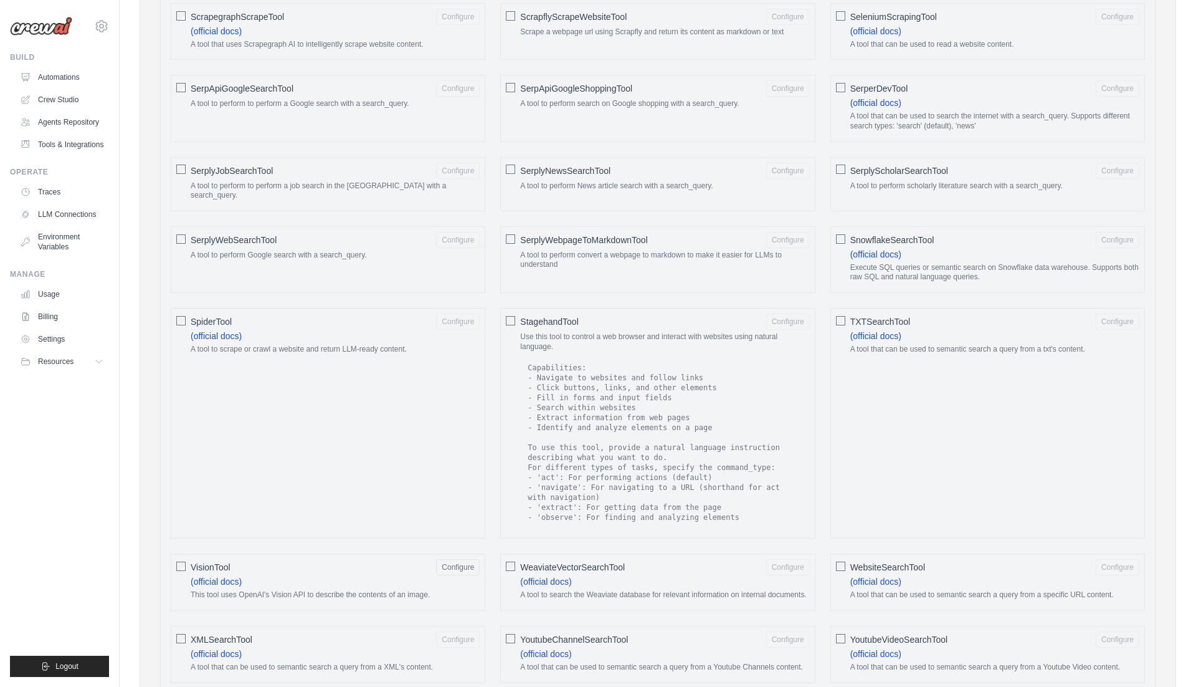
scroll to position [1731, 0]
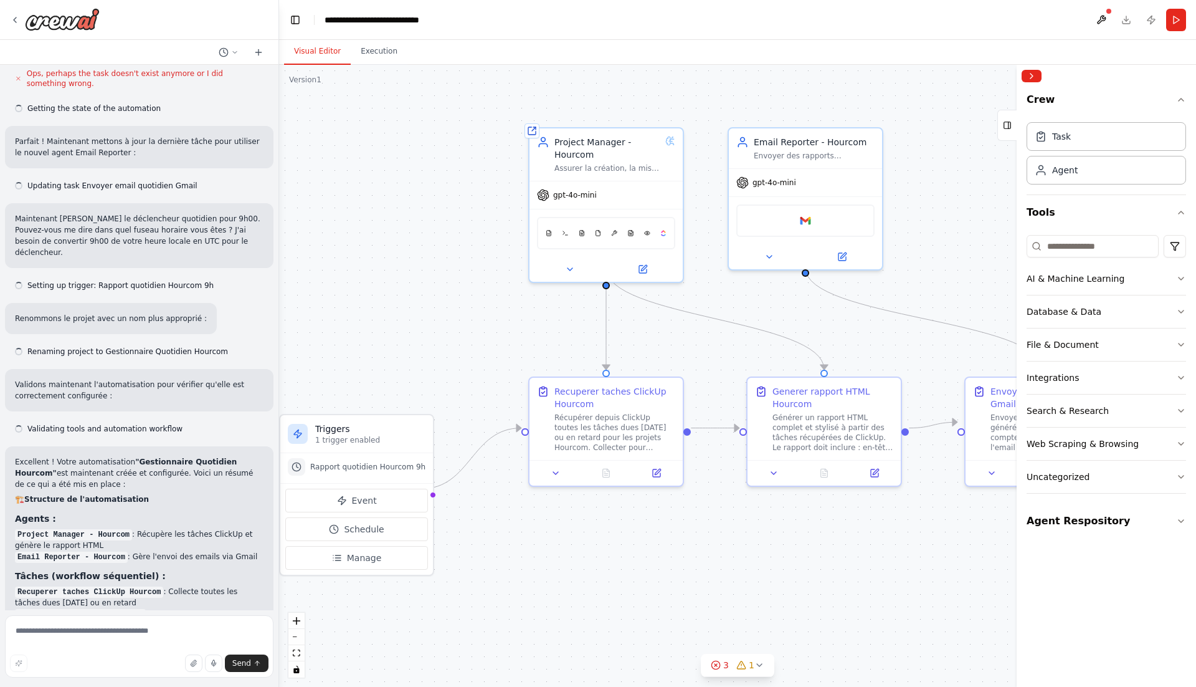
scroll to position [1739, 0]
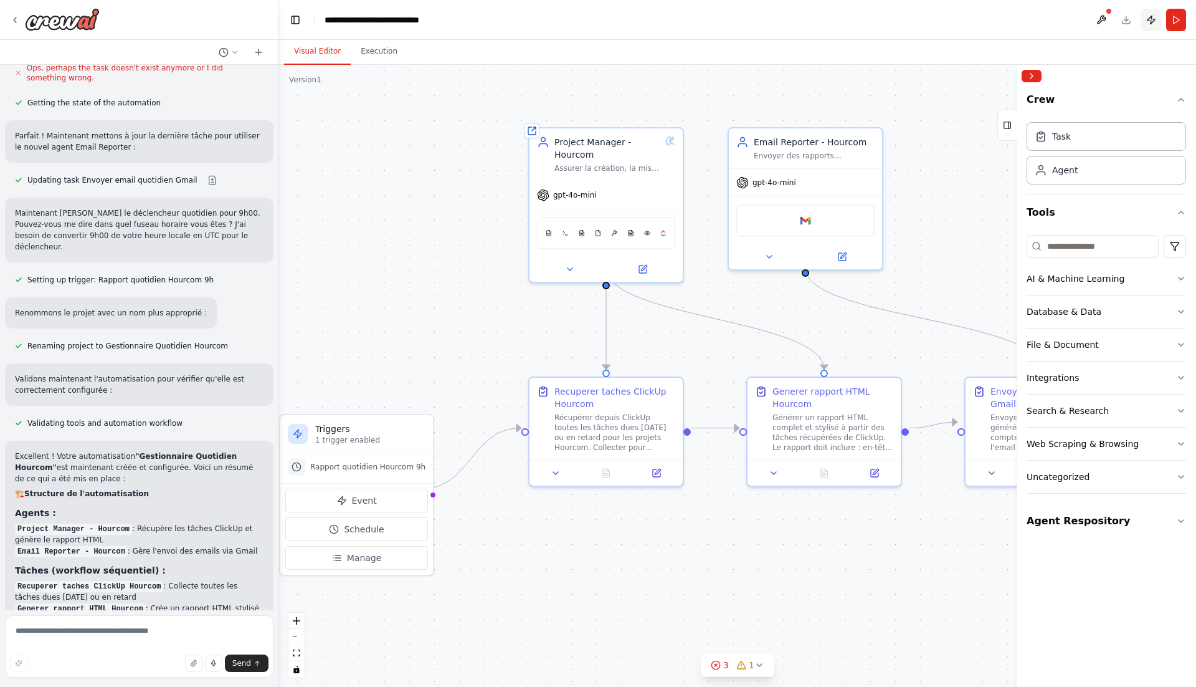
click at [1148, 15] on button "Publish" at bounding box center [1151, 20] width 20 height 22
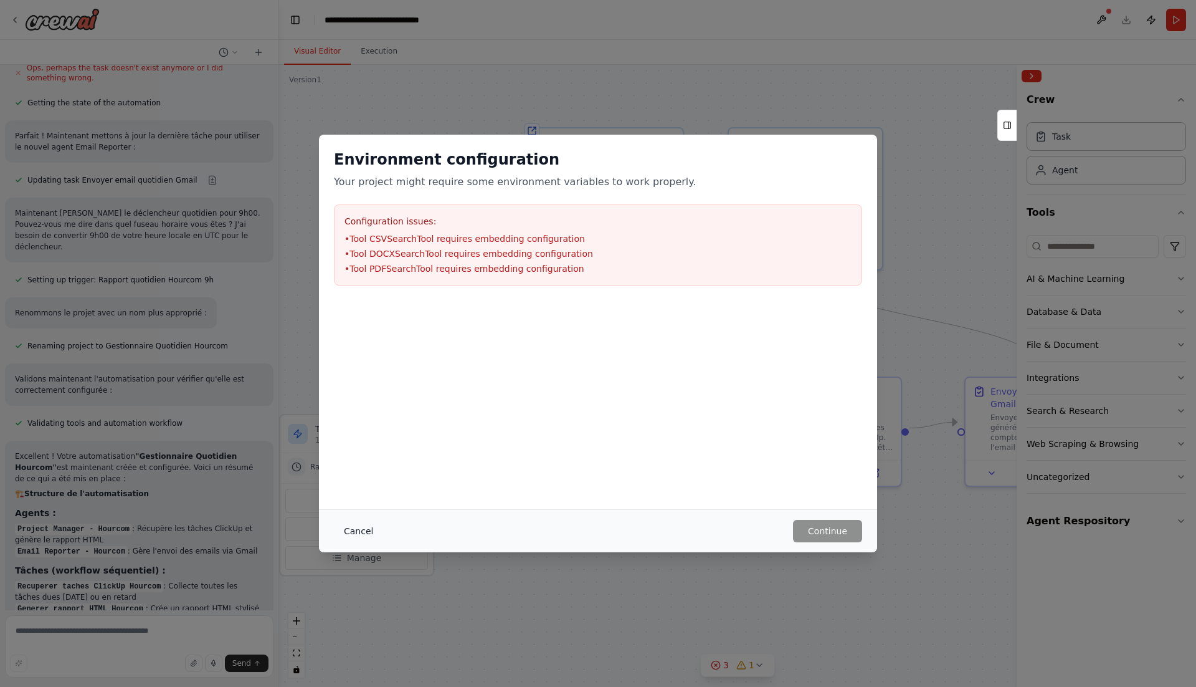
click at [377, 535] on button "Cancel" at bounding box center [358, 531] width 49 height 22
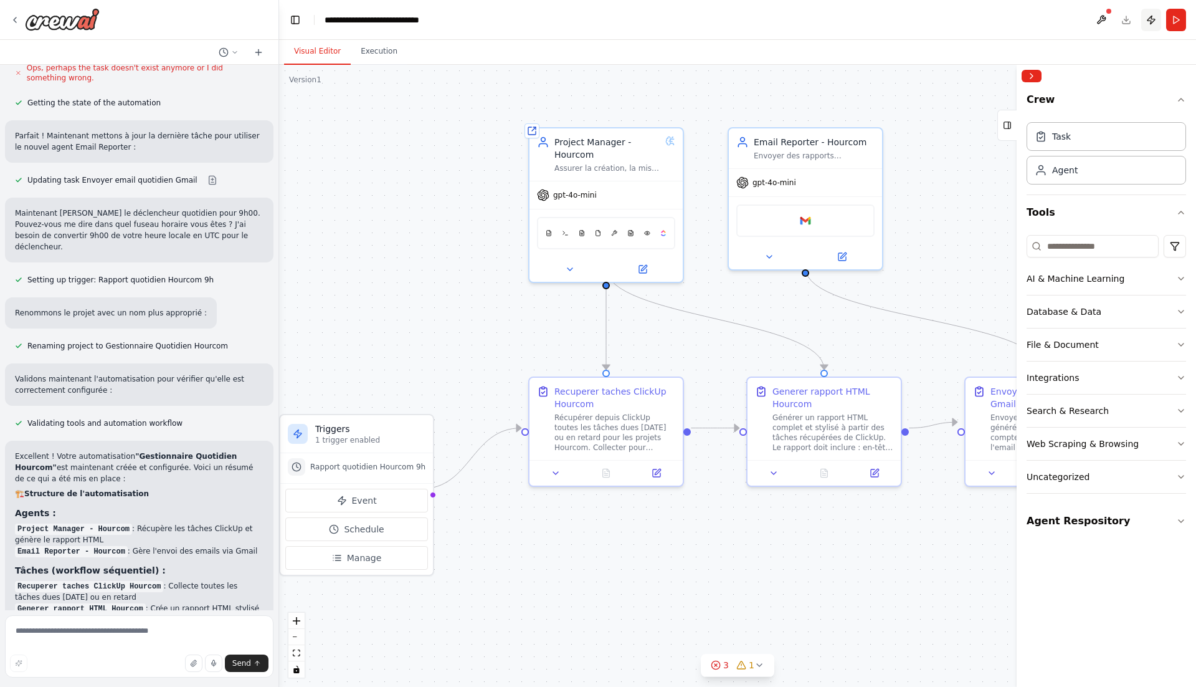
click at [1154, 11] on button "Publish" at bounding box center [1151, 20] width 20 height 22
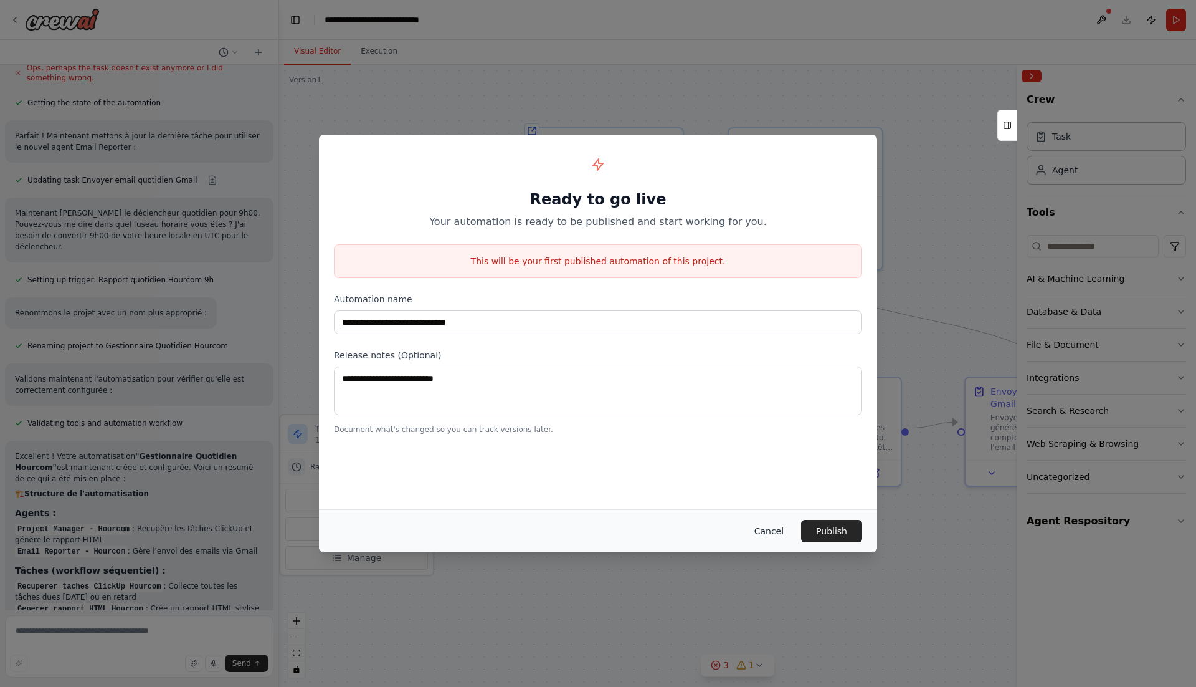
click at [755, 530] on button "Cancel" at bounding box center [768, 531] width 49 height 22
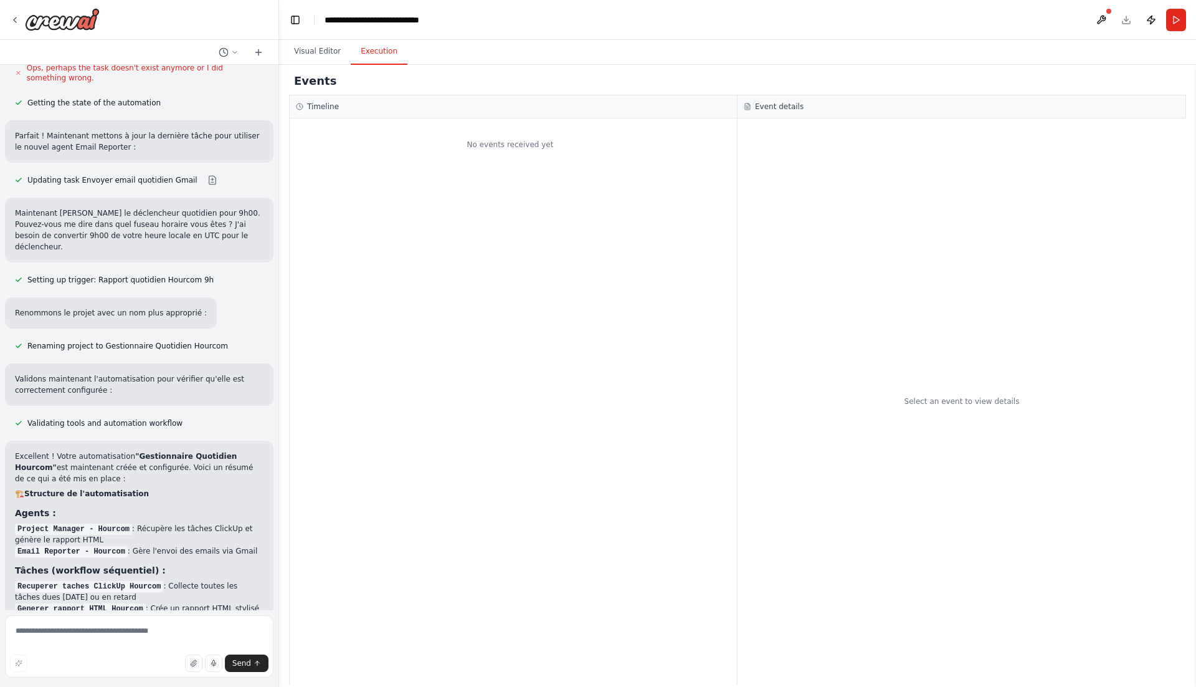
click at [370, 42] on button "Execution" at bounding box center [379, 52] width 57 height 26
click at [1172, 26] on button "Run" at bounding box center [1176, 20] width 20 height 22
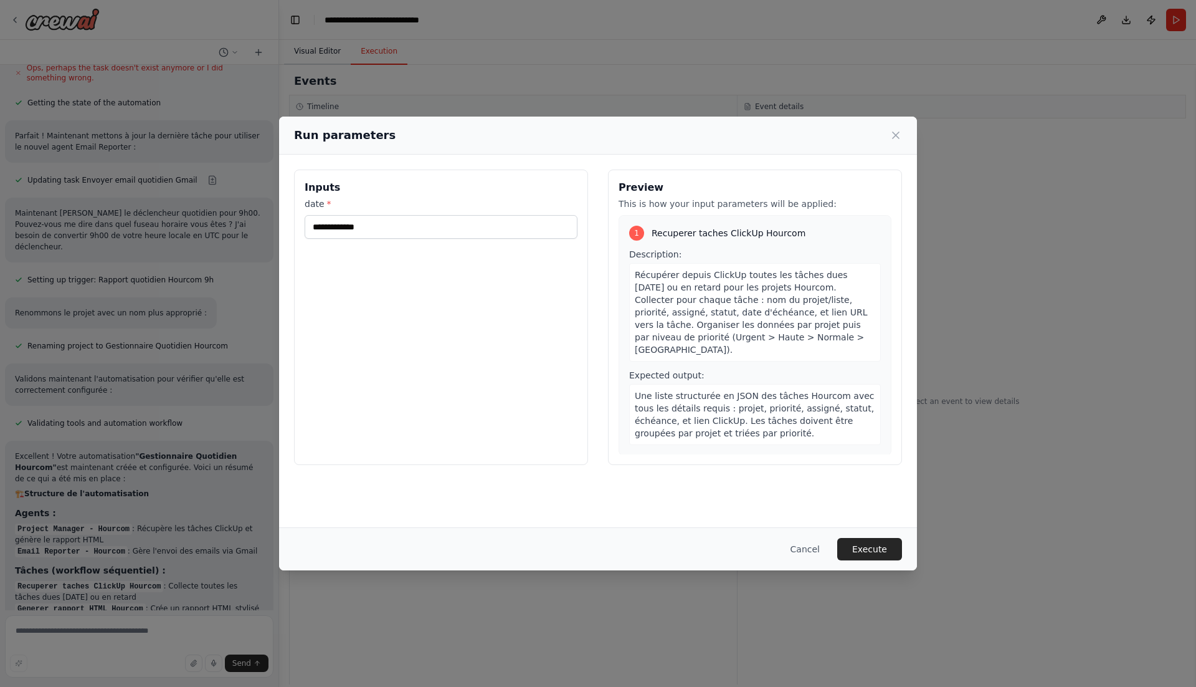
click at [310, 49] on div "Run parameters Inputs date * Preview This is how your input parameters will be …" at bounding box center [598, 343] width 1196 height 687
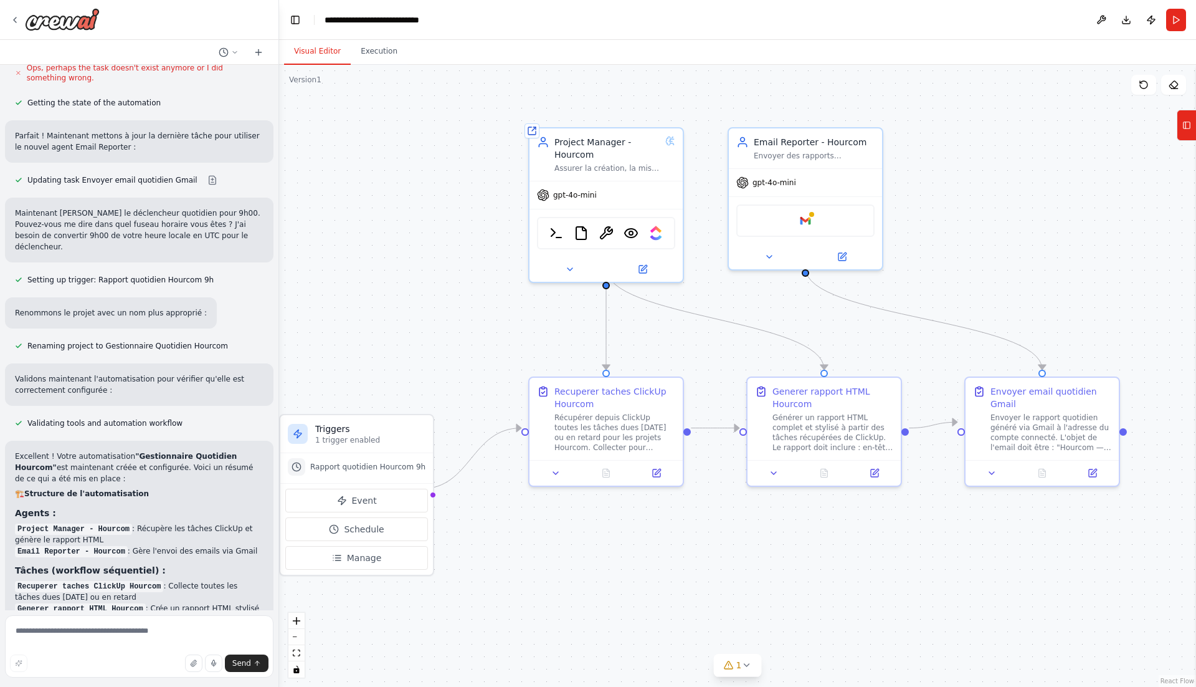
click at [318, 49] on button "Visual Editor" at bounding box center [317, 52] width 67 height 26
click at [1182, 21] on button "Run" at bounding box center [1176, 20] width 20 height 22
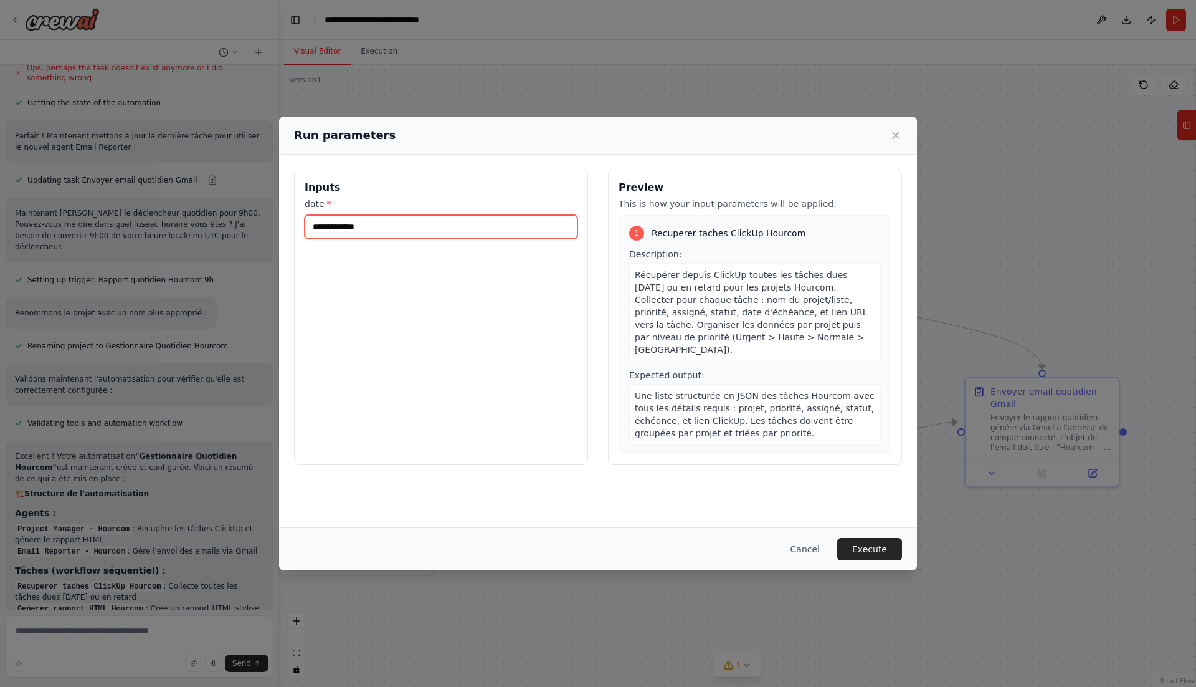
click at [449, 223] on input "date *" at bounding box center [441, 227] width 273 height 24
click at [458, 197] on label "date *" at bounding box center [441, 203] width 273 height 12
click at [458, 215] on input "date *" at bounding box center [441, 227] width 273 height 24
click at [506, 217] on input "date *" at bounding box center [441, 227] width 273 height 24
type input "**********"
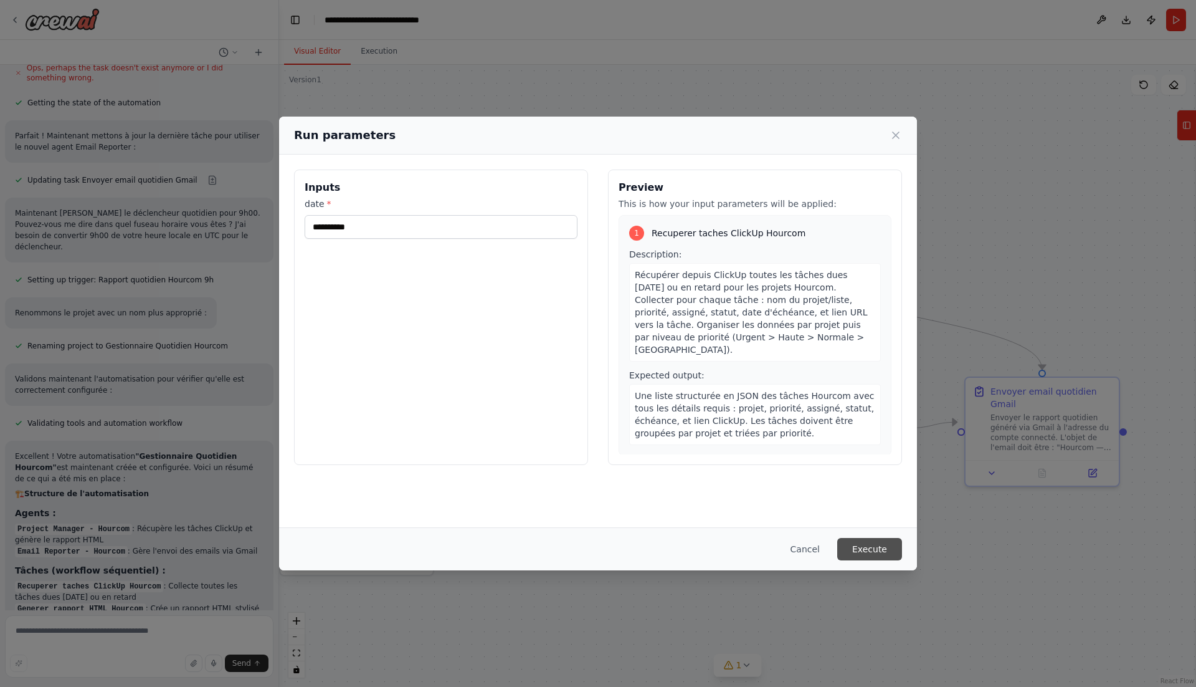
click at [865, 544] on button "Execute" at bounding box center [869, 549] width 65 height 22
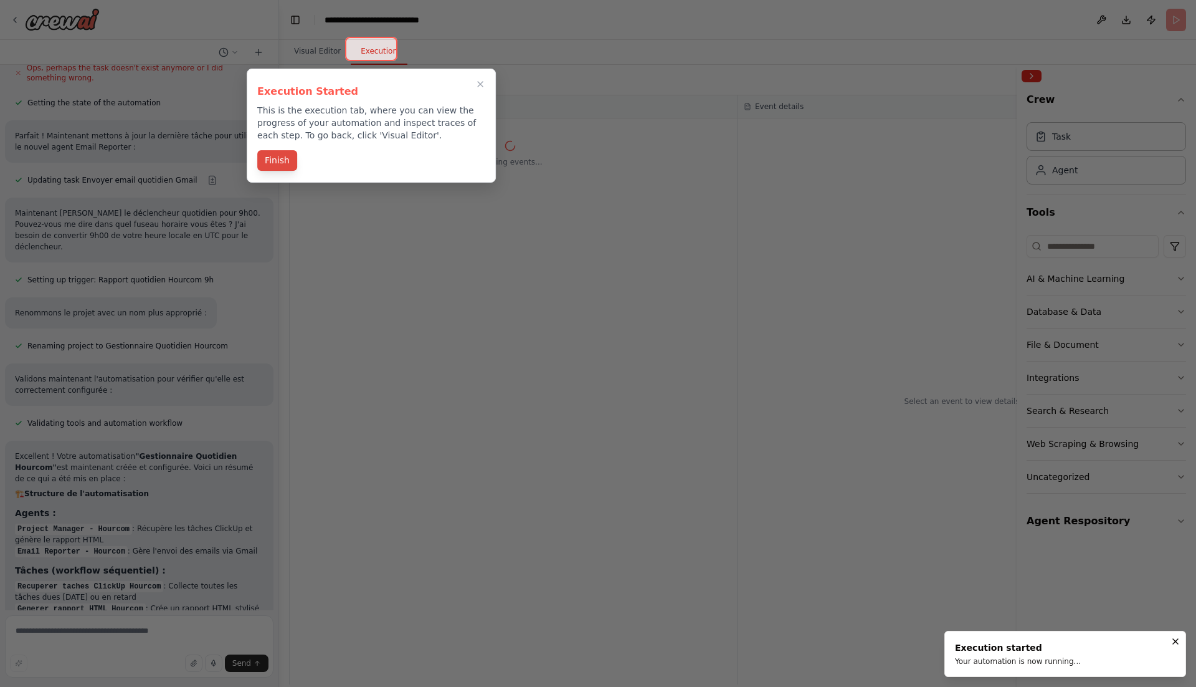
click at [287, 155] on button "Finish" at bounding box center [277, 160] width 40 height 21
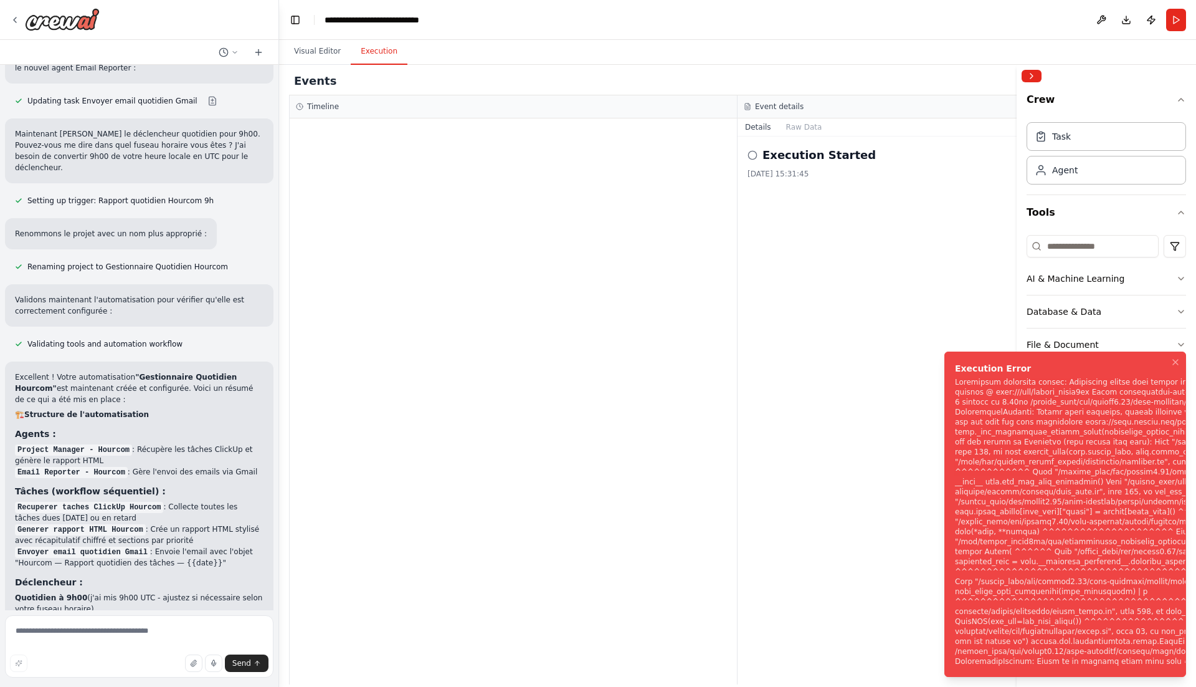
scroll to position [1824, 0]
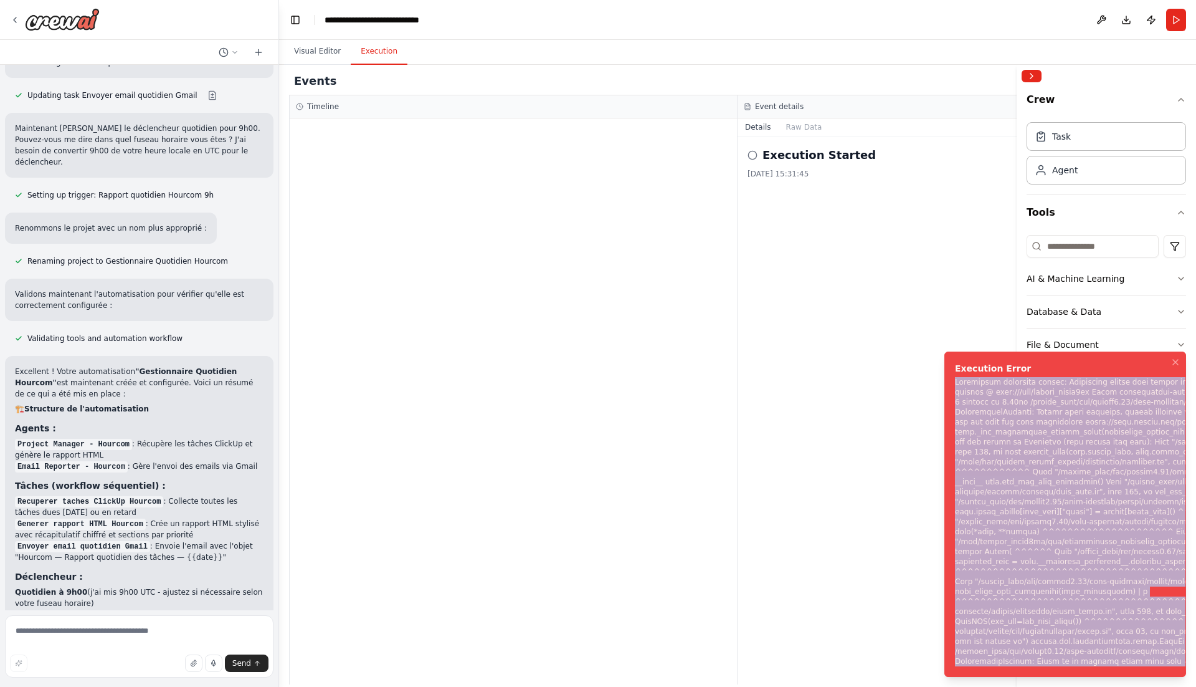
drag, startPoint x: 953, startPoint y: 333, endPoint x: 1109, endPoint y: 686, distance: 385.5
click at [1109, 686] on ol "Execution Error" at bounding box center [1065, 513] width 262 height 345
copy div "Subprocess execution failed: Subprocess failed with return code 1. STDERR: Buil…"
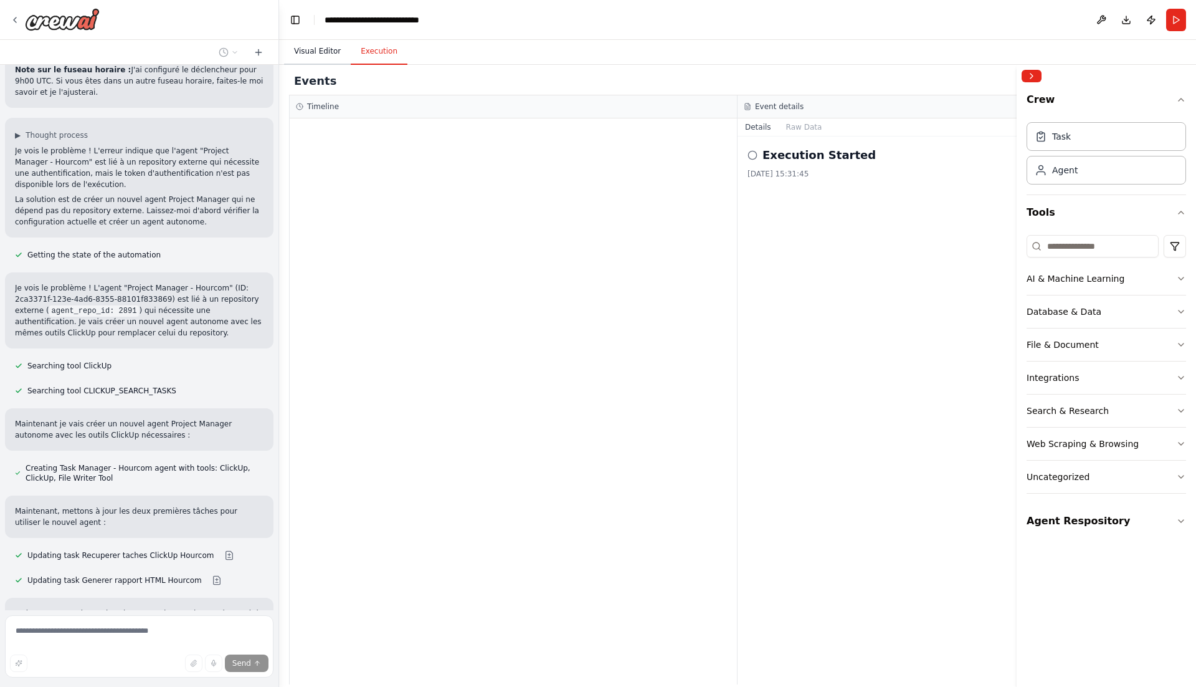
scroll to position [2534, 0]
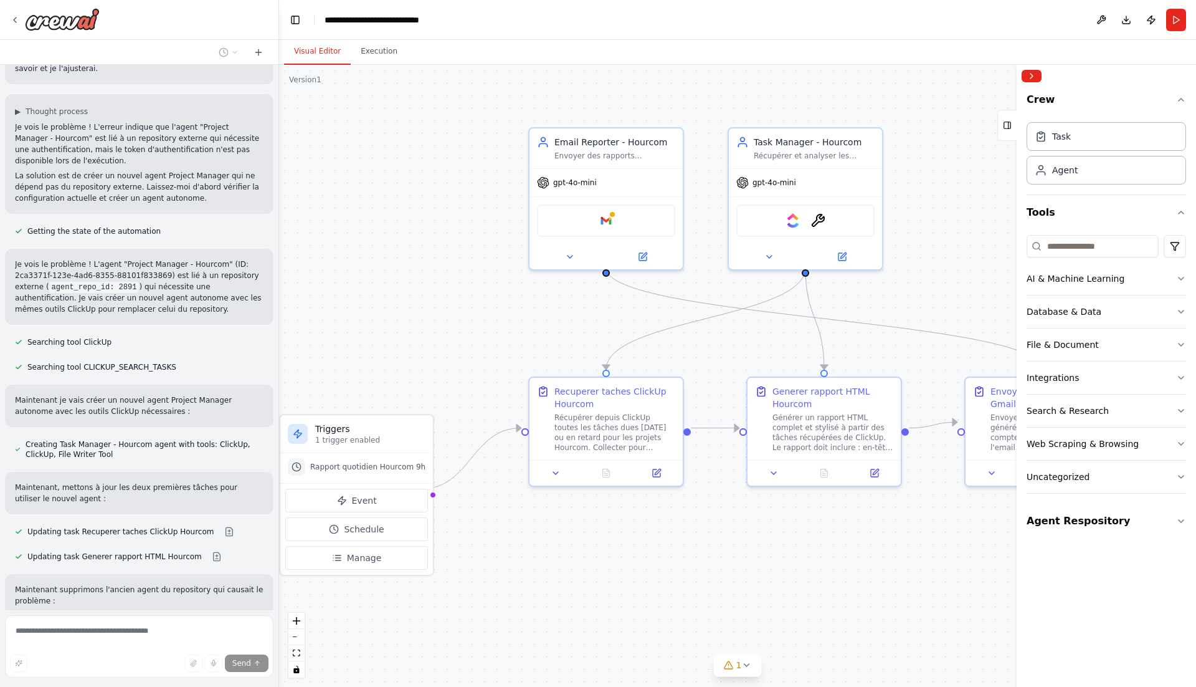
click at [323, 47] on button "Visual Editor" at bounding box center [317, 52] width 67 height 26
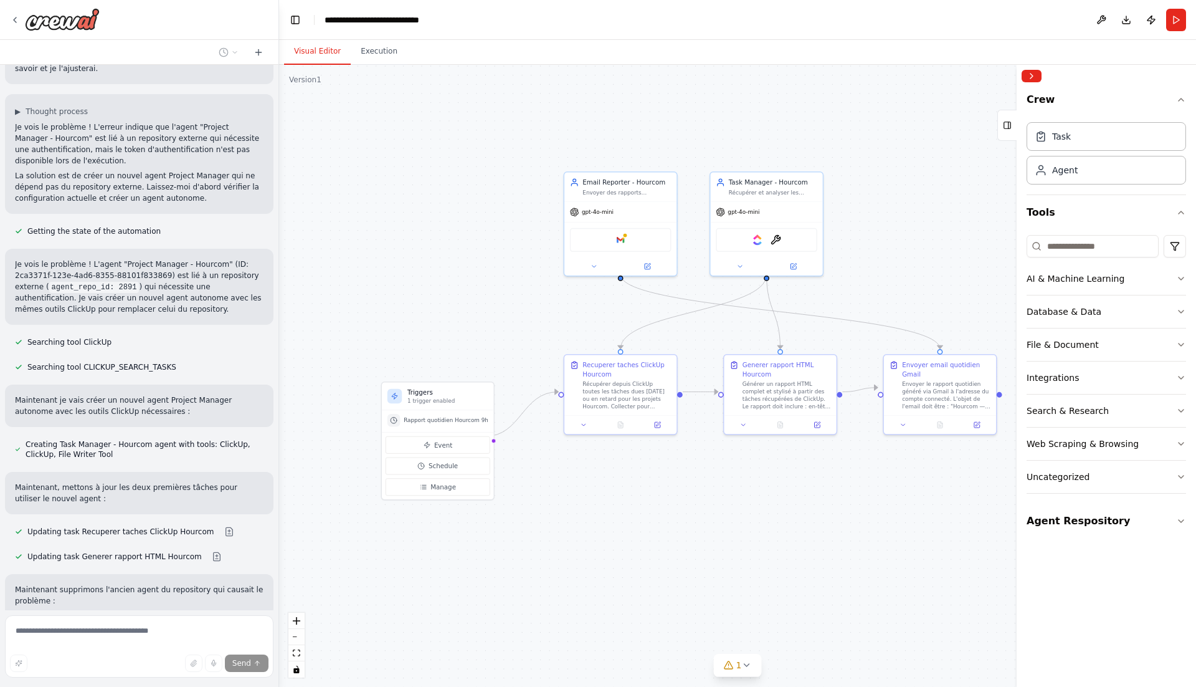
drag, startPoint x: 371, startPoint y: 202, endPoint x: 451, endPoint y: 237, distance: 87.6
click at [451, 237] on div ".deletable-edge-delete-btn { width: 20px; height: 20px; border: 0px solid #ffff…" at bounding box center [737, 376] width 917 height 622
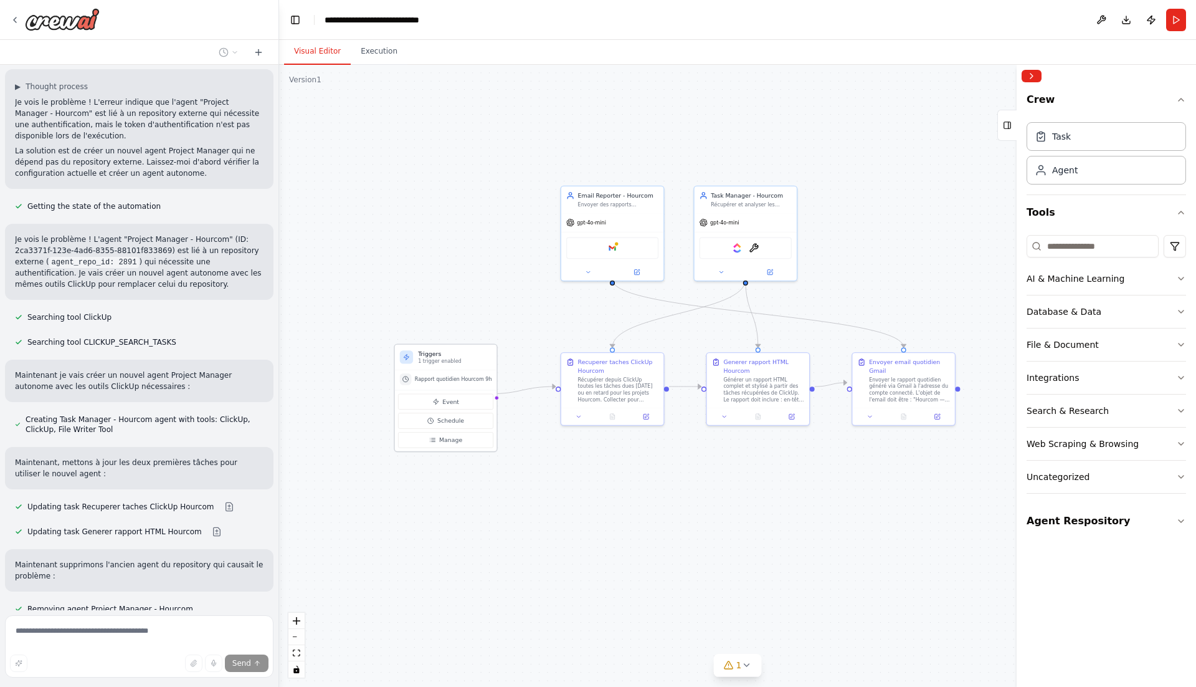
scroll to position [2562, 0]
drag, startPoint x: 425, startPoint y: 380, endPoint x: 435, endPoint y: 340, distance: 41.1
click at [435, 341] on h3 "Triggers" at bounding box center [463, 345] width 74 height 8
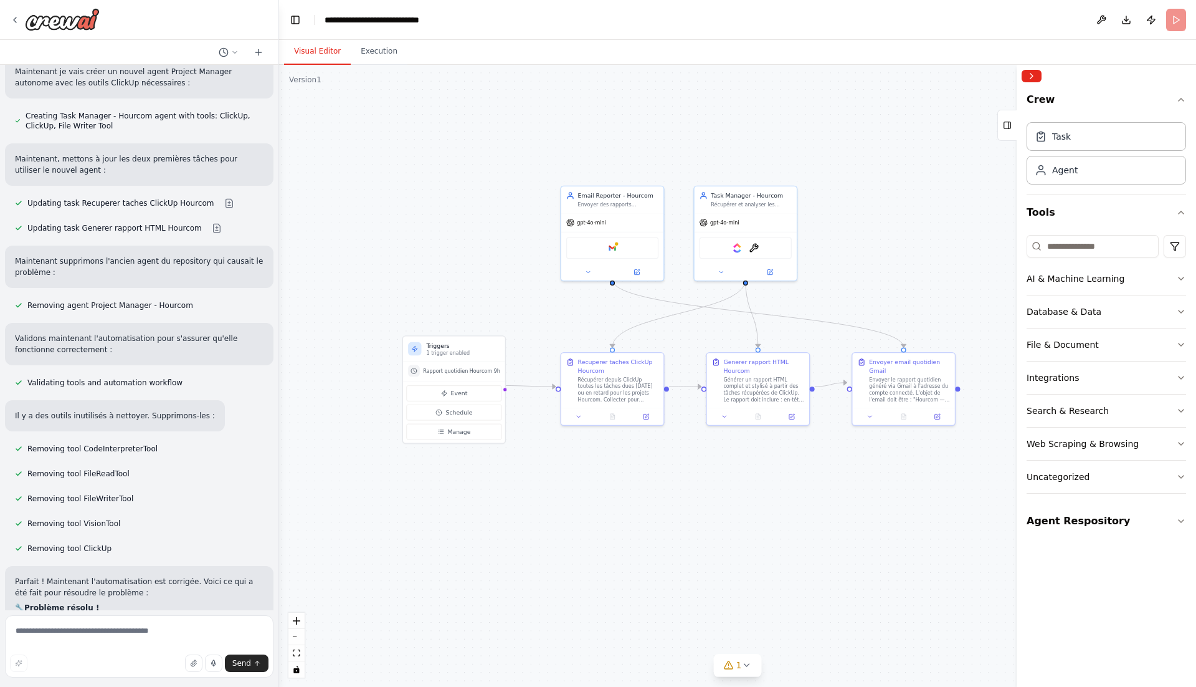
scroll to position [2873, 0]
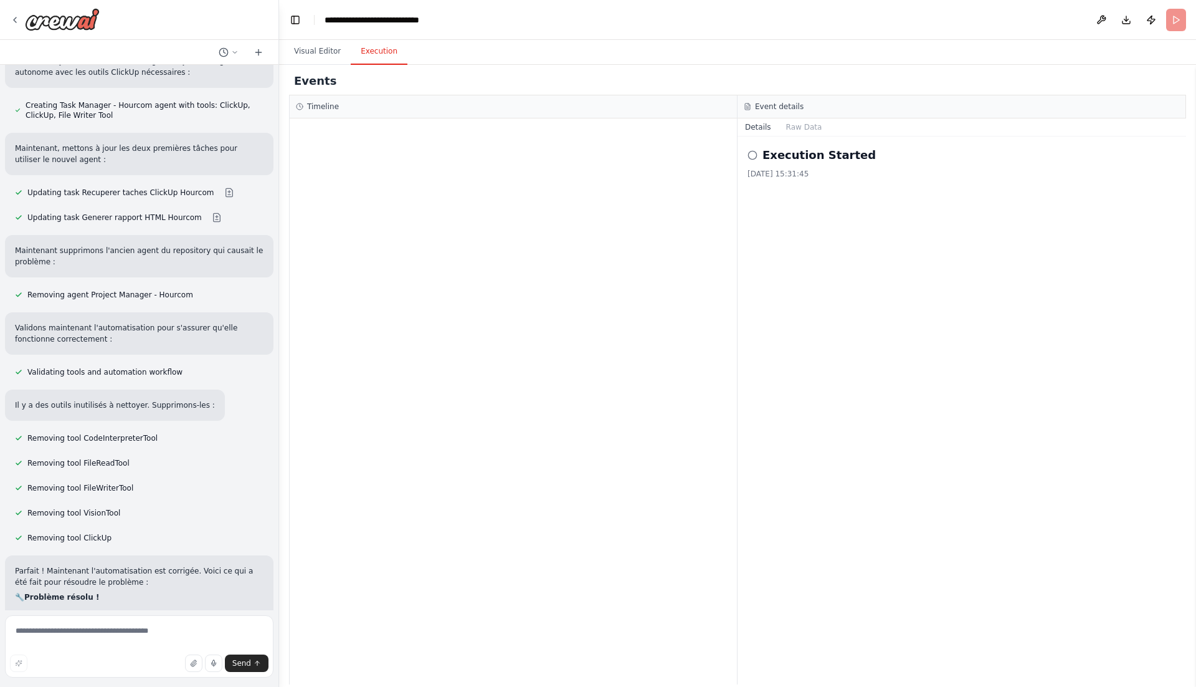
click at [376, 49] on button "Execution" at bounding box center [379, 52] width 57 height 26
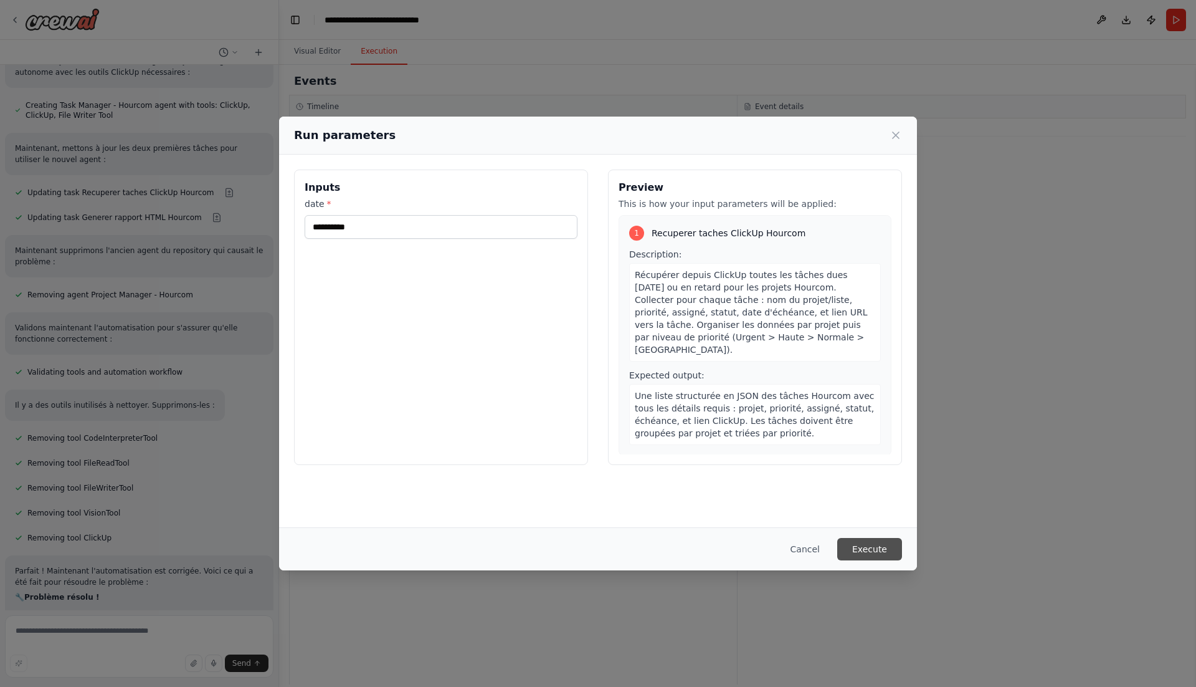
click at [863, 550] on button "Execute" at bounding box center [869, 549] width 65 height 22
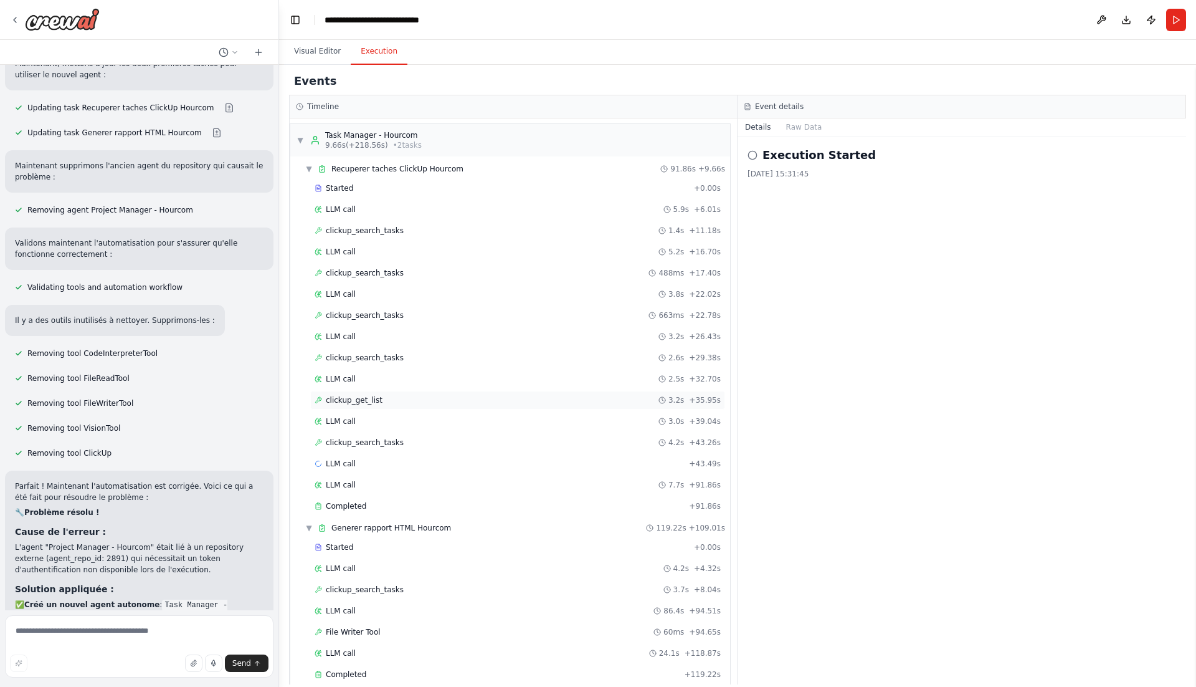
scroll to position [83, 0]
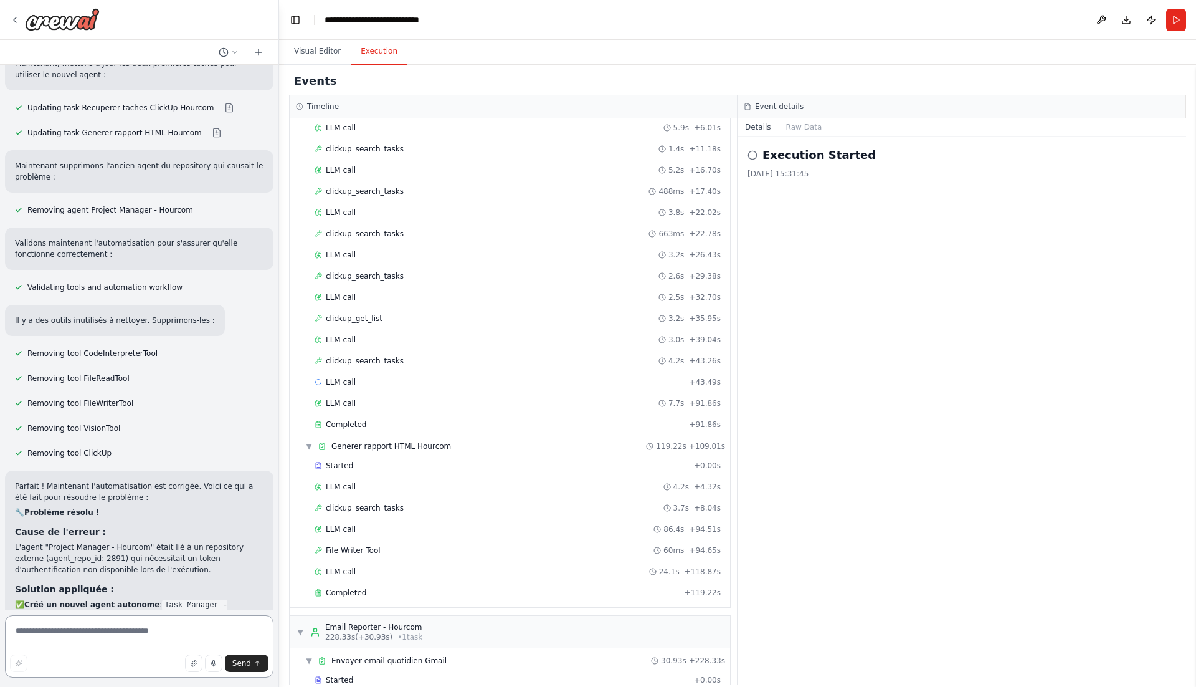
click at [195, 640] on textarea at bounding box center [139, 646] width 269 height 62
type textarea "**********"
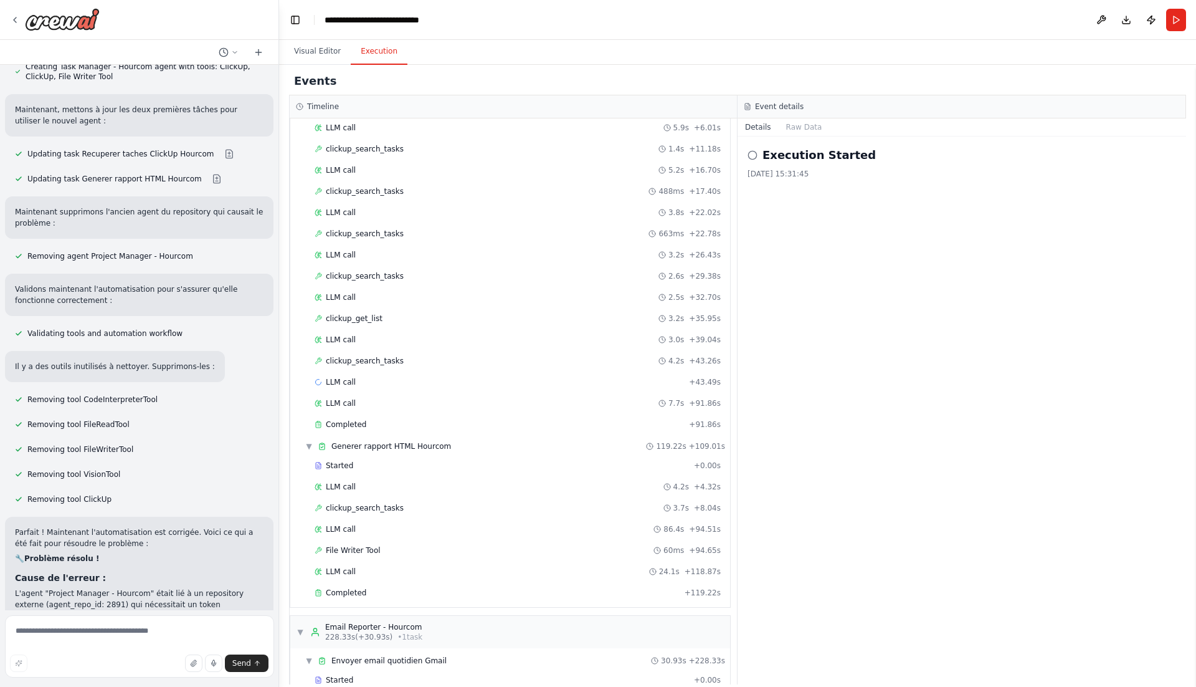
scroll to position [2975, 0]
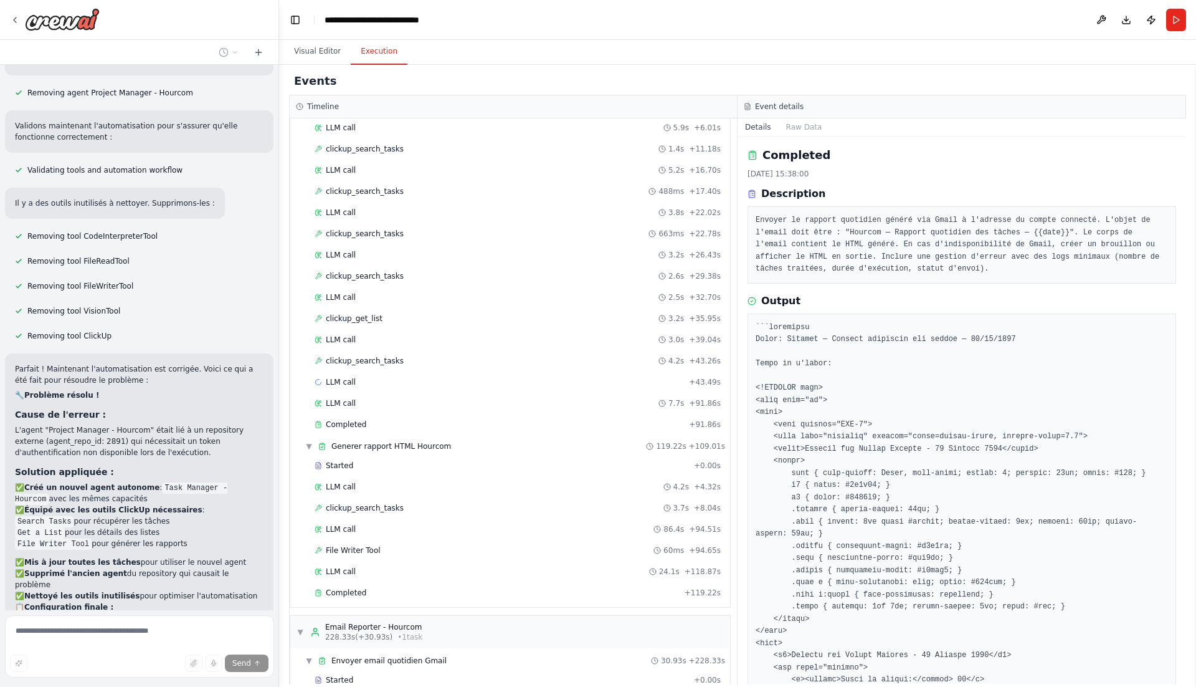
scroll to position [3088, 0]
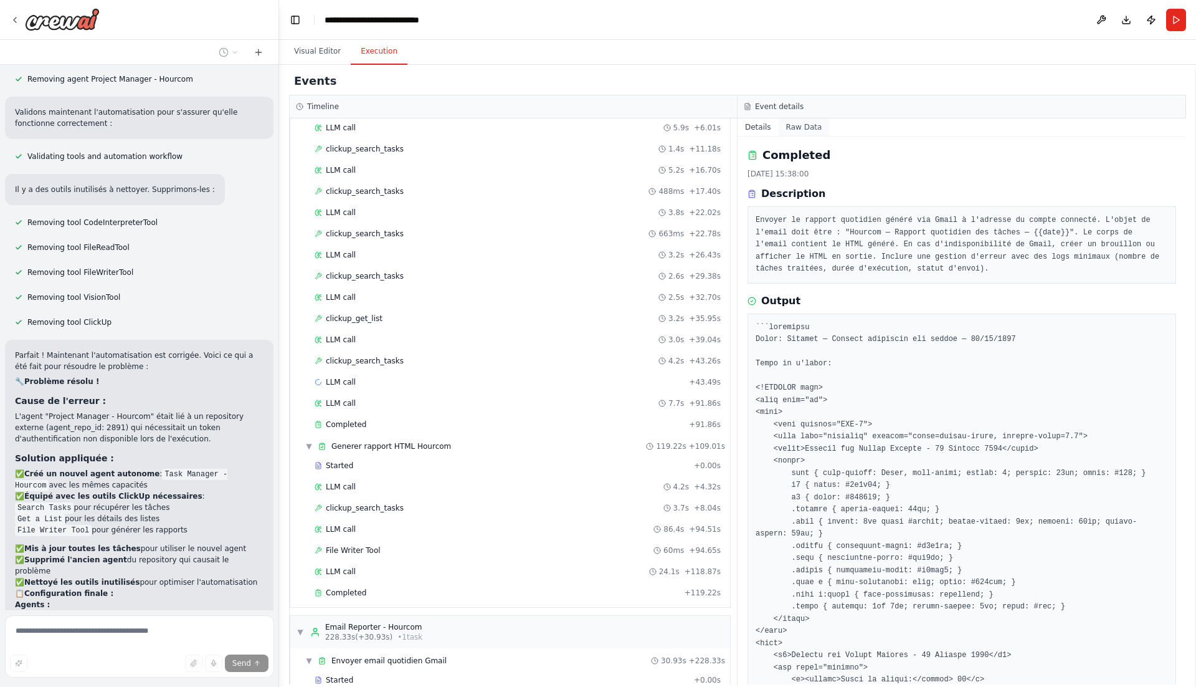
click at [807, 118] on button "Raw Data" at bounding box center [804, 126] width 51 height 17
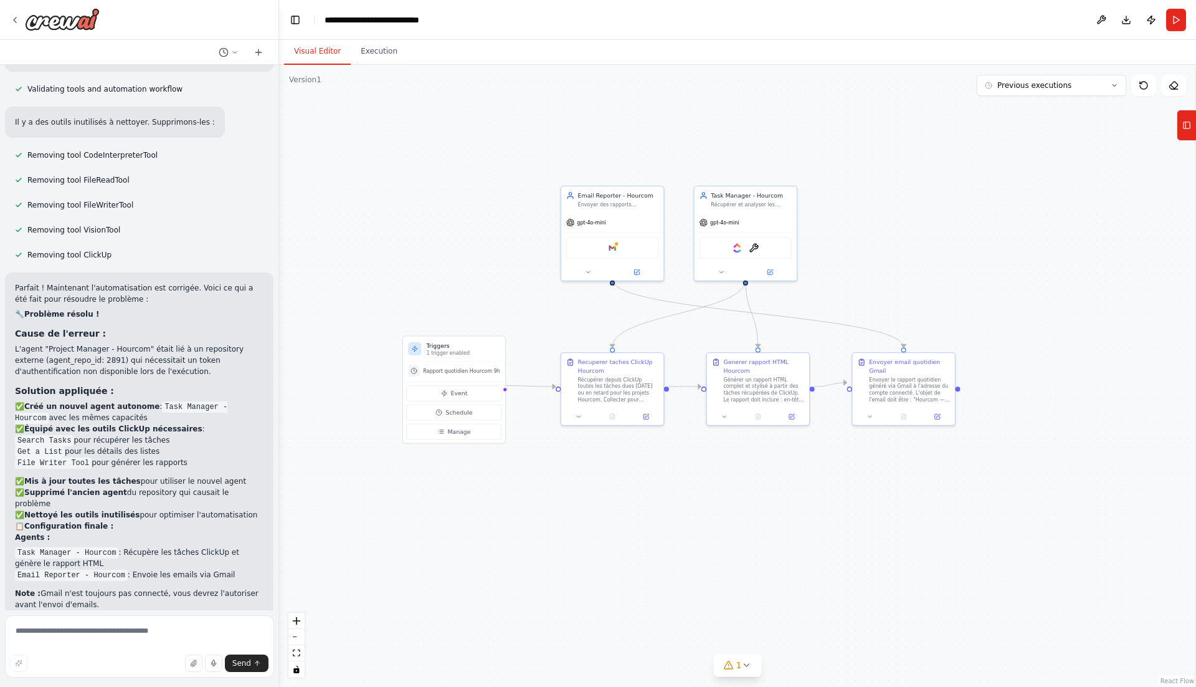
click at [315, 49] on button "Visual Editor" at bounding box center [317, 52] width 67 height 26
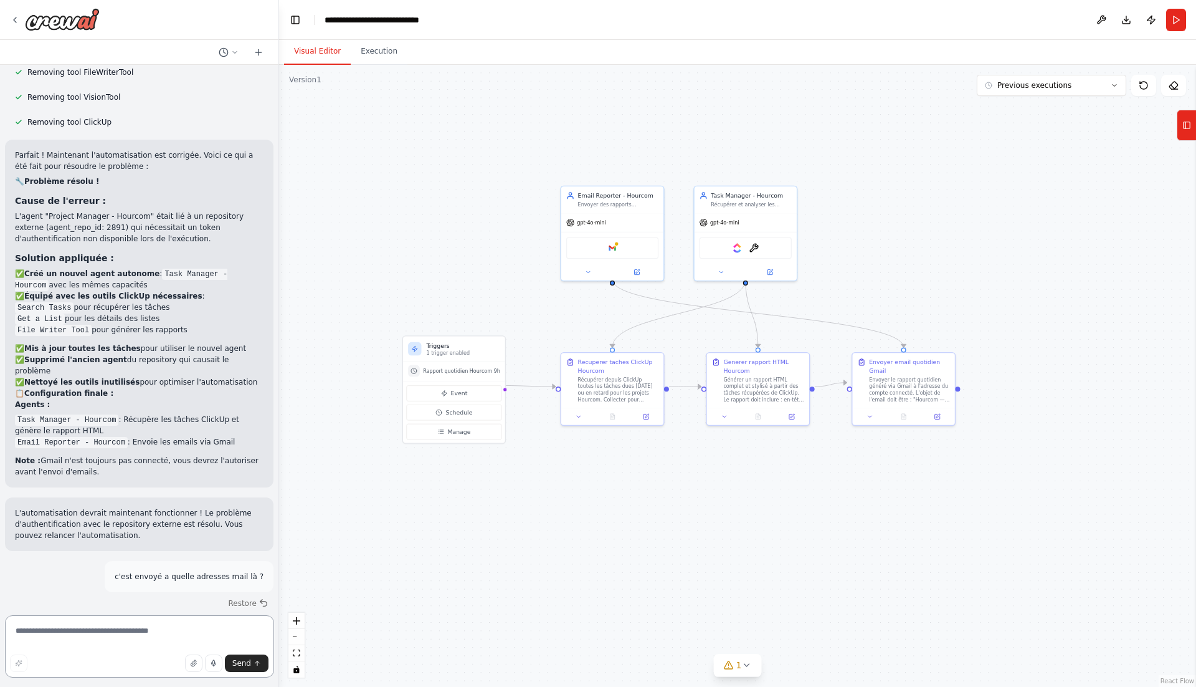
click at [163, 624] on textarea at bounding box center [139, 646] width 269 height 62
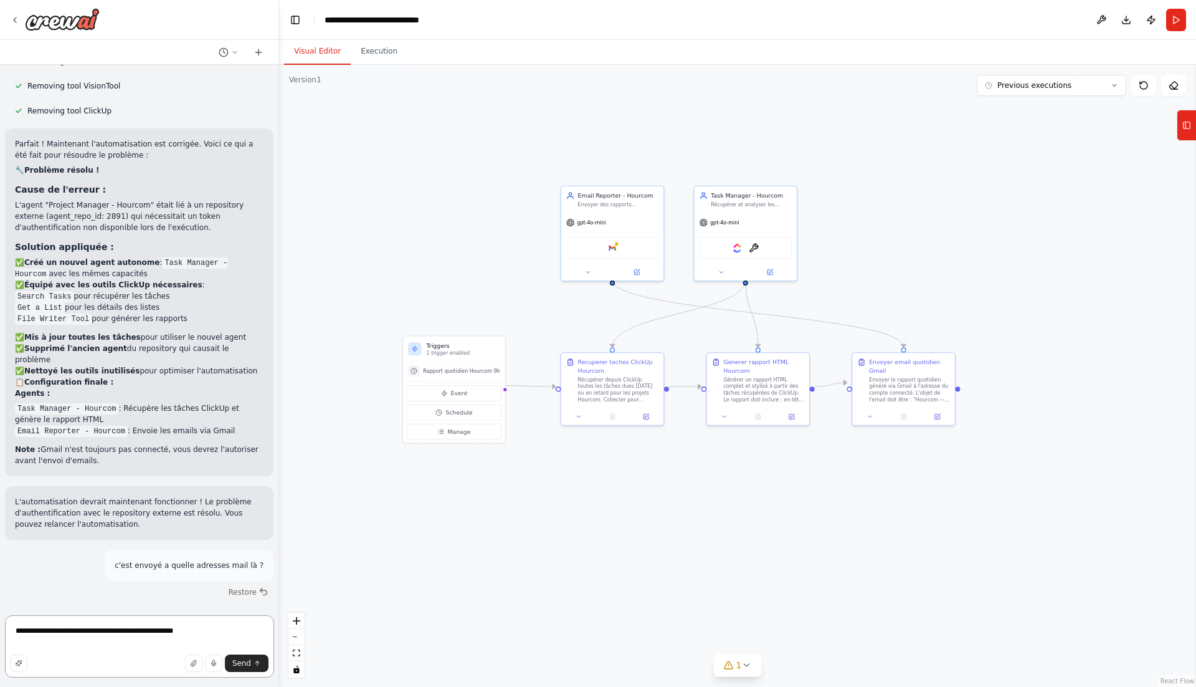
type textarea "**********"
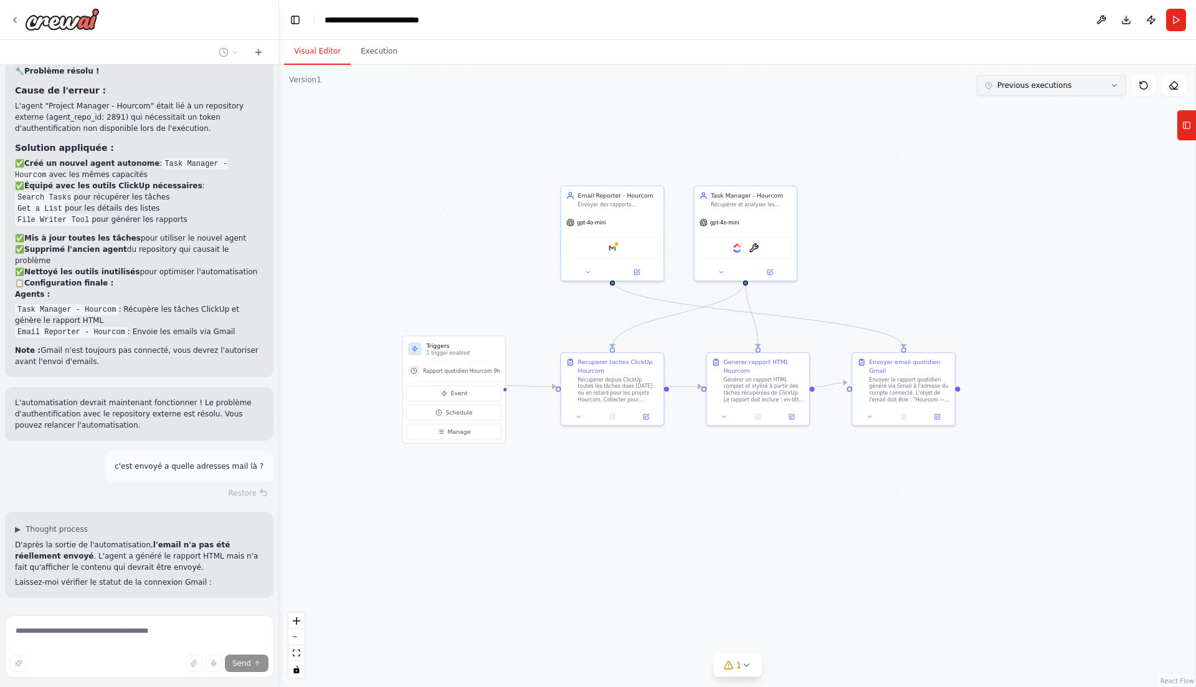
scroll to position [3402, 0]
click at [611, 241] on img at bounding box center [612, 246] width 10 height 10
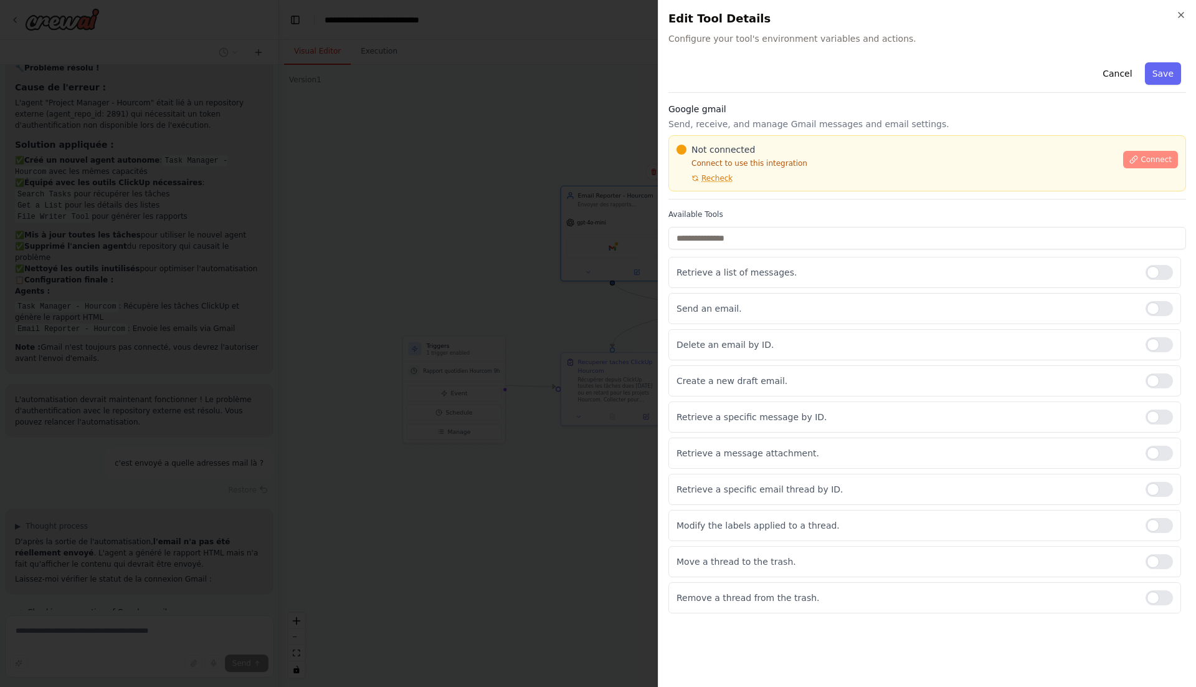
click at [1159, 155] on span "Connect" at bounding box center [1156, 160] width 31 height 10
click at [915, 109] on div "Google gmail Send, receive, and manage Gmail messages and email settings. Not c…" at bounding box center [927, 151] width 518 height 97
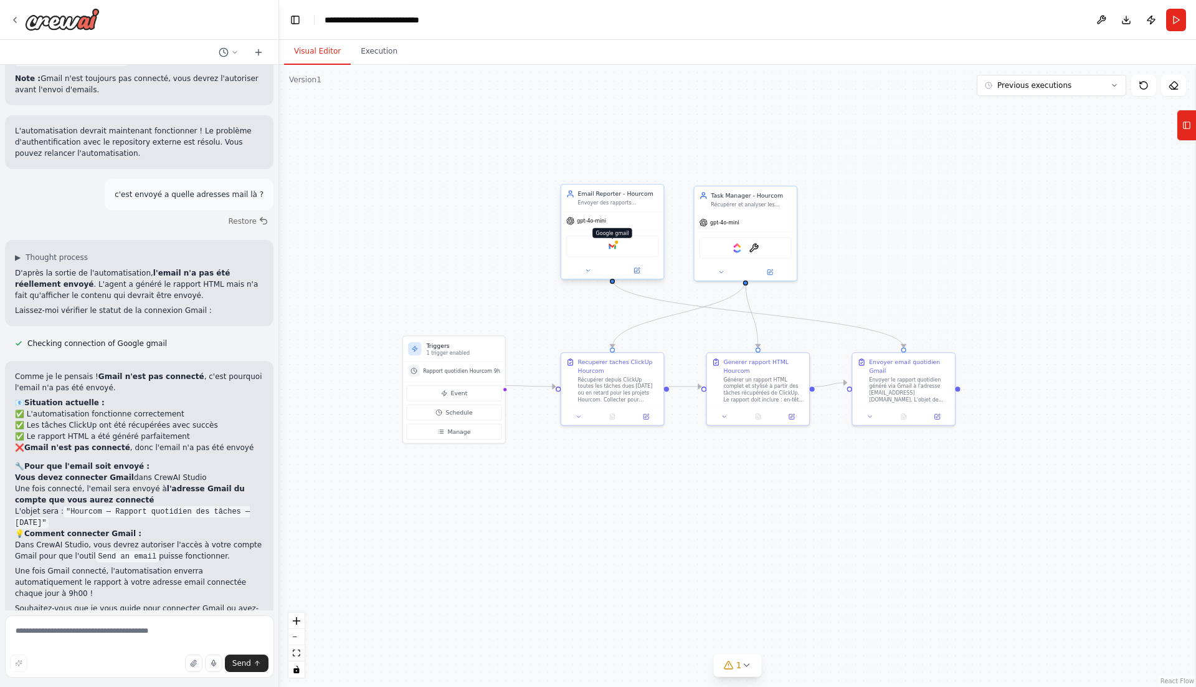
click at [609, 241] on img at bounding box center [612, 246] width 10 height 10
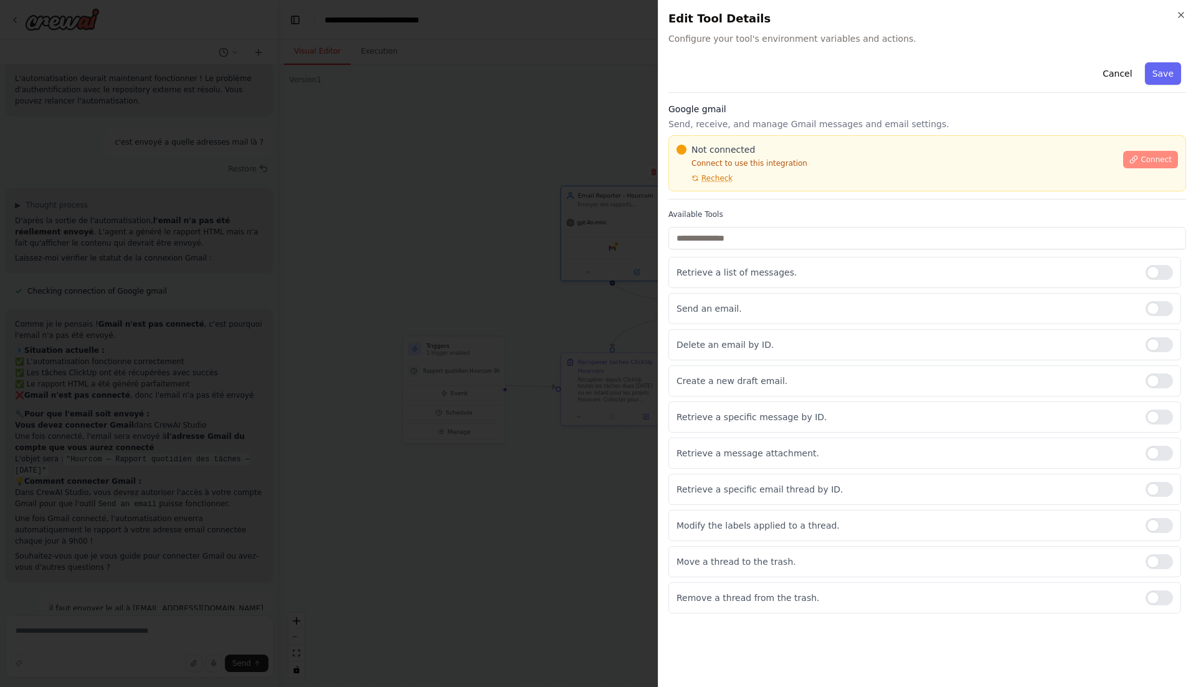
click at [1158, 155] on span "Connect" at bounding box center [1156, 160] width 31 height 10
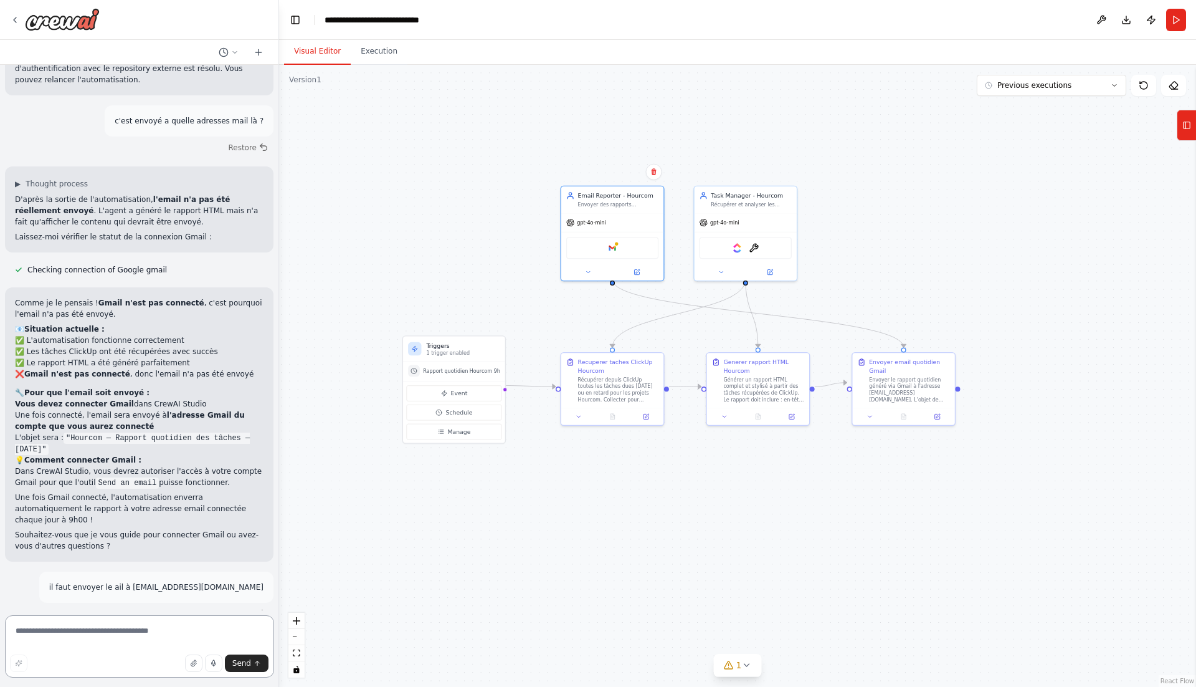
click at [122, 629] on textarea at bounding box center [139, 646] width 269 height 62
paste textarea "**********"
type textarea "**********"
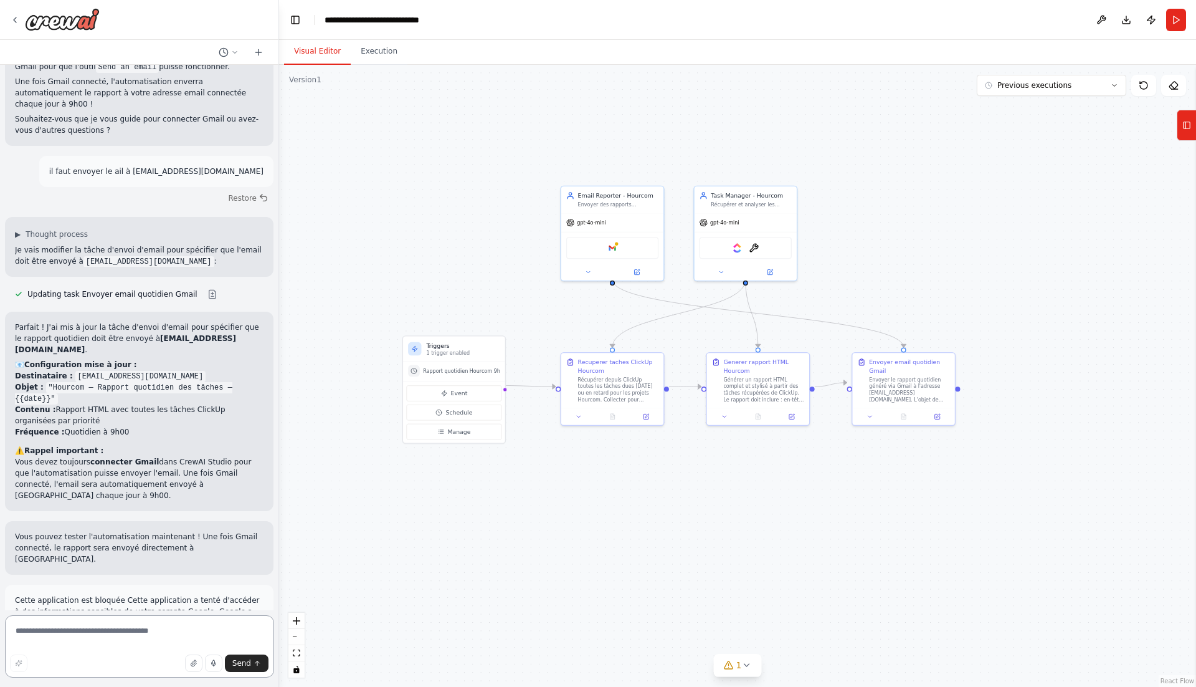
scroll to position [4169, 0]
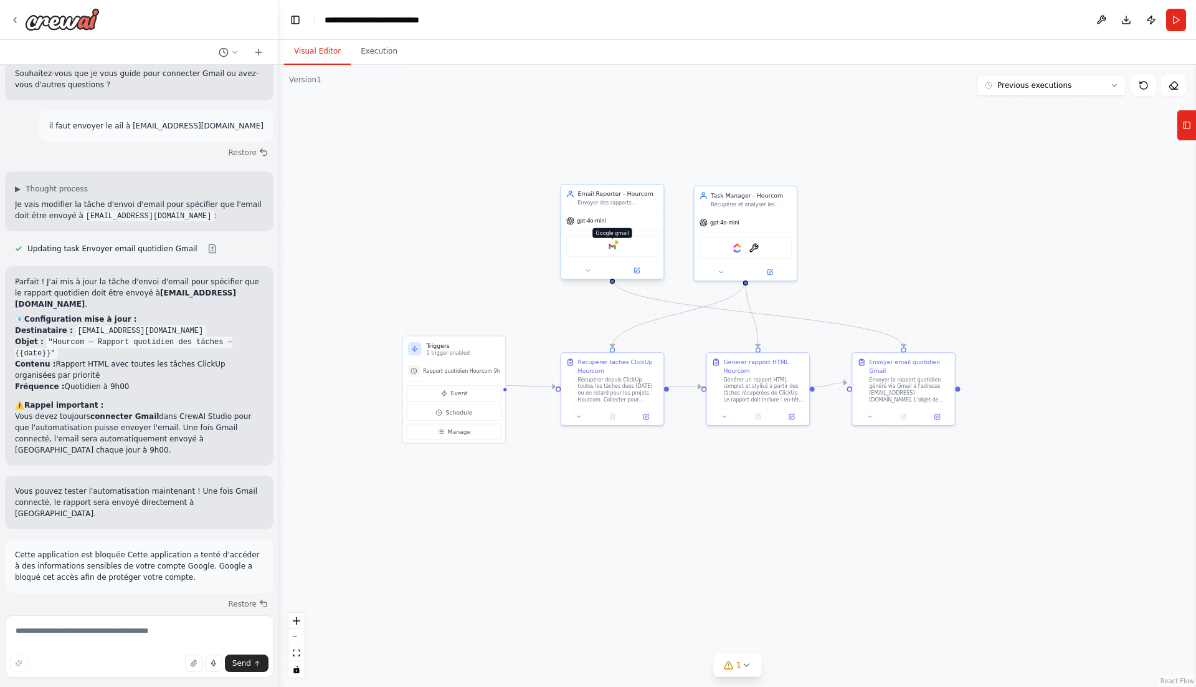
click at [612, 242] on img at bounding box center [612, 246] width 10 height 10
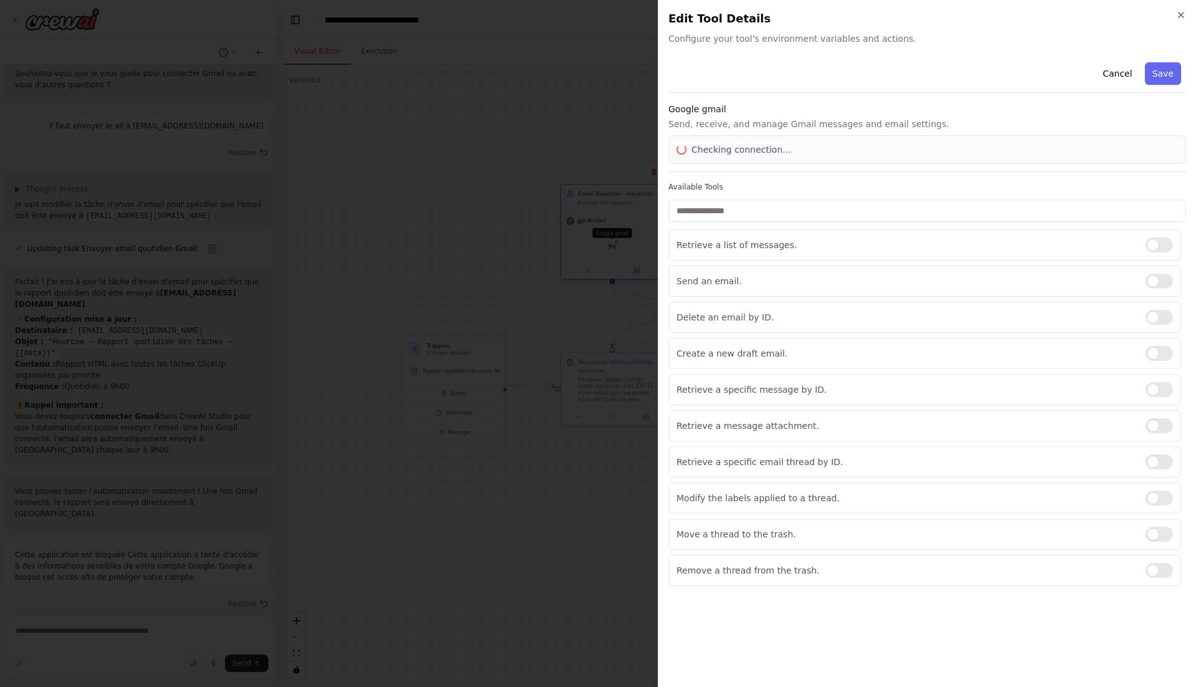
scroll to position [4215, 0]
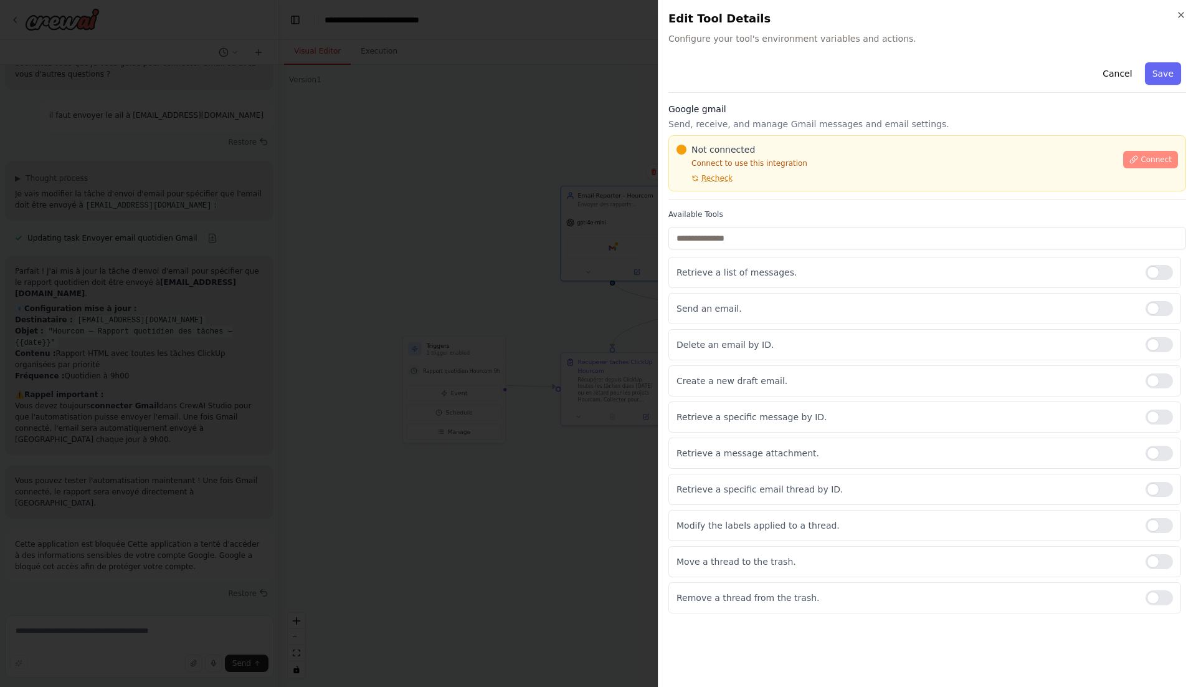
click at [1146, 155] on span "Connect" at bounding box center [1156, 160] width 31 height 10
click at [1148, 155] on span "Connect" at bounding box center [1156, 160] width 31 height 10
click at [1153, 155] on span "Connect" at bounding box center [1156, 160] width 31 height 10
click at [1164, 155] on span "Connect" at bounding box center [1156, 160] width 31 height 10
